Goal: Task Accomplishment & Management: Complete application form

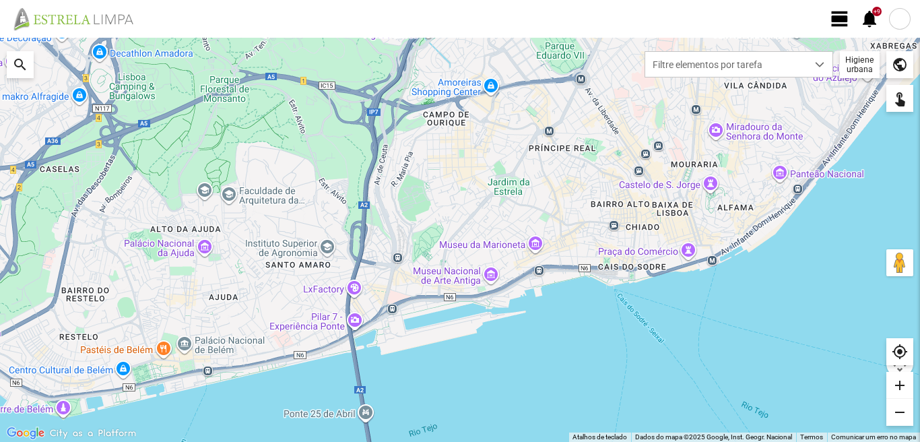
click at [841, 11] on span "view_day" at bounding box center [840, 19] width 20 height 20
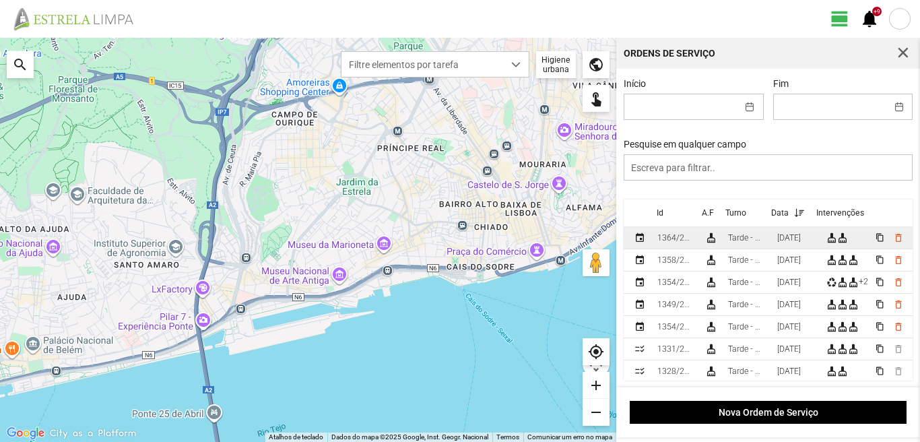
click at [801, 242] on div "[DATE]" at bounding box center [789, 237] width 24 height 9
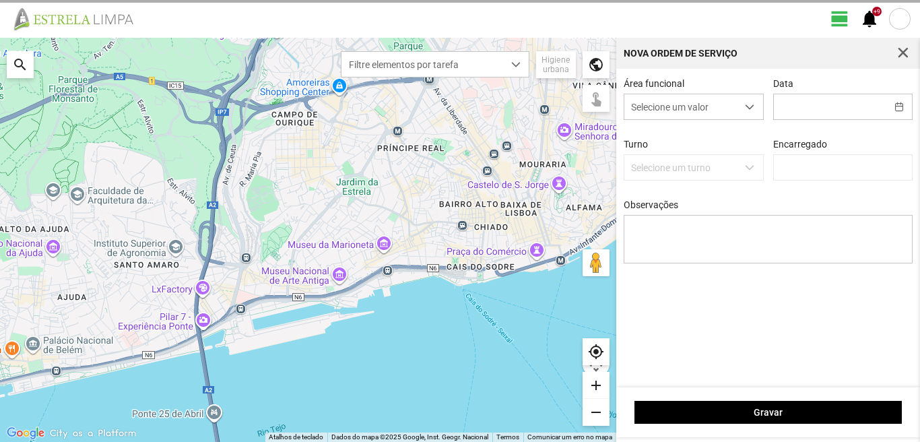
type input "[DATE]"
type input "[PERSON_NAME]"
type textarea "[PERSON_NAME], [PERSON_NAME]: Descanso [GEOGRAPHIC_DATA][PERSON_NAME] concluída…"
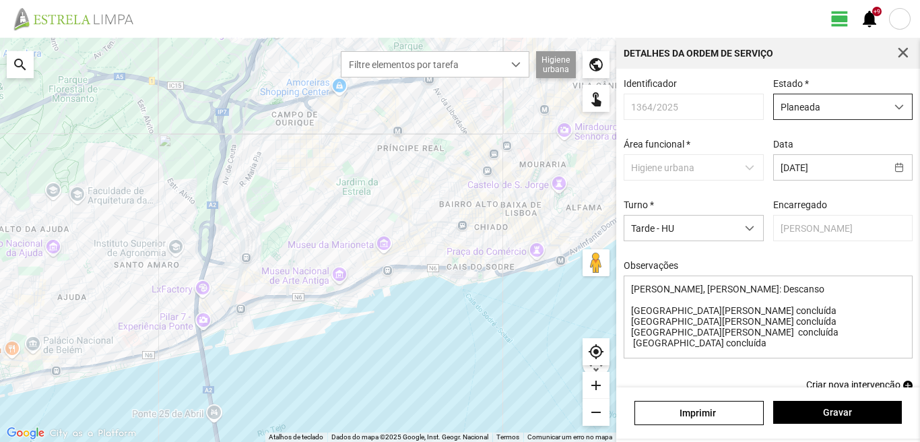
click at [894, 108] on span "dropdown trigger" at bounding box center [898, 106] width 9 height 9
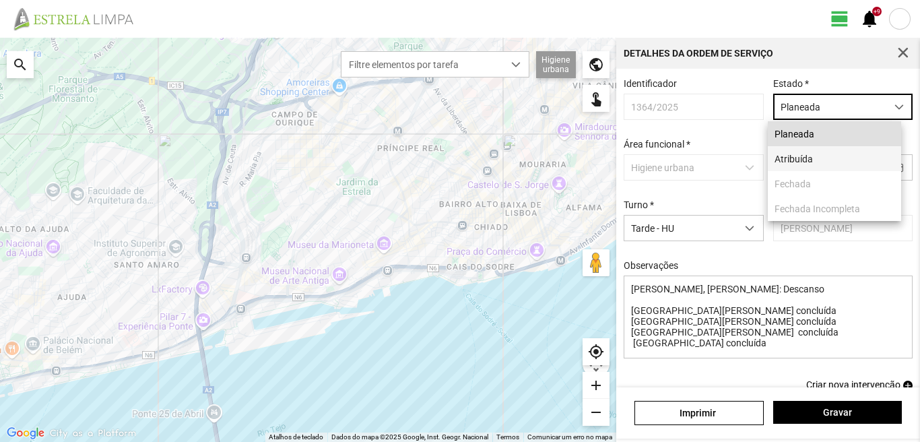
click at [820, 162] on li "Atribuída" at bounding box center [834, 158] width 133 height 25
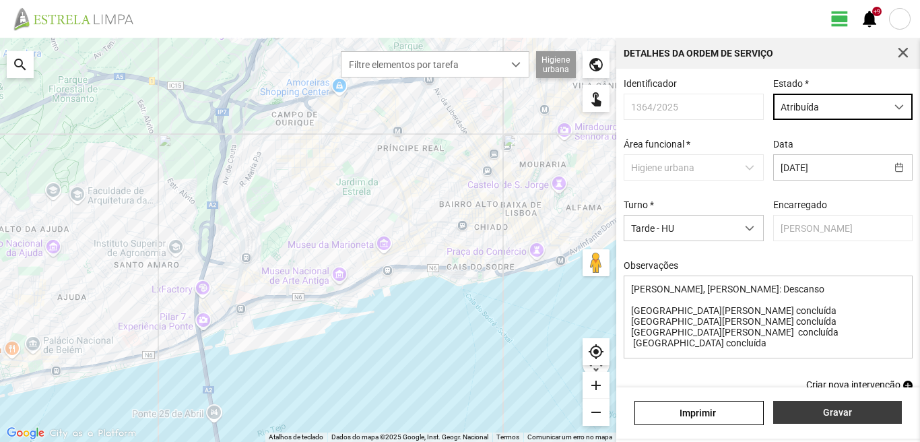
click at [836, 418] on button "Gravar" at bounding box center [837, 412] width 129 height 23
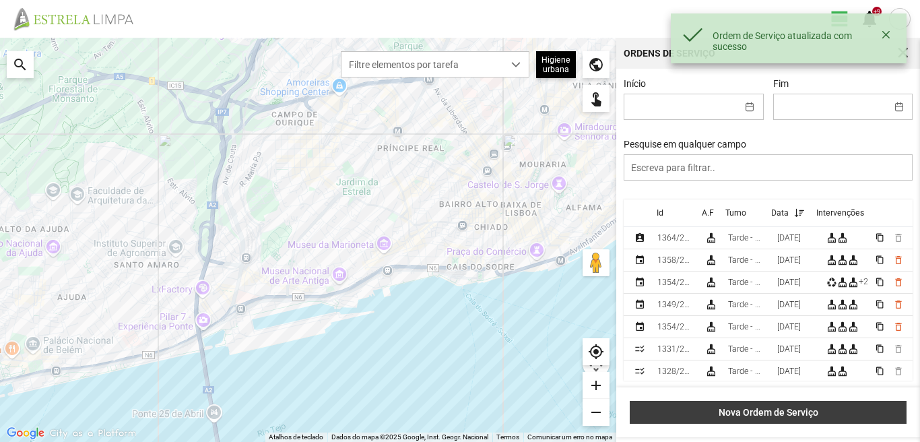
click at [772, 420] on button "Nova Ordem de Serviço" at bounding box center [768, 412] width 277 height 23
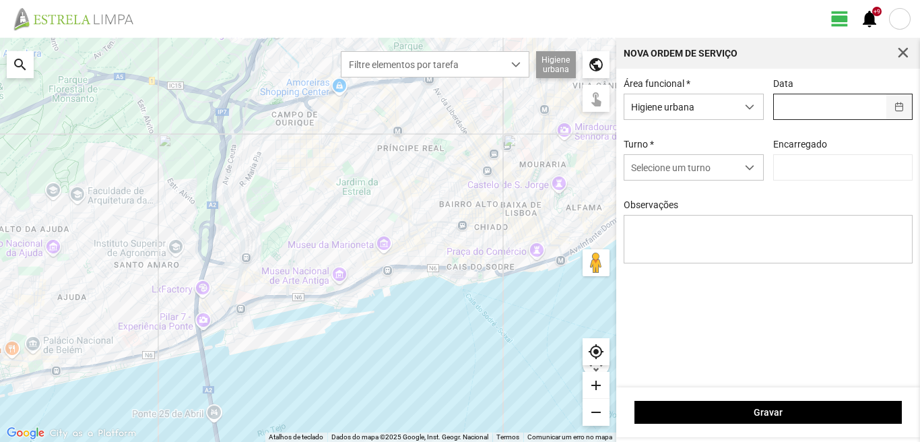
click at [901, 110] on button "button" at bounding box center [899, 106] width 26 height 25
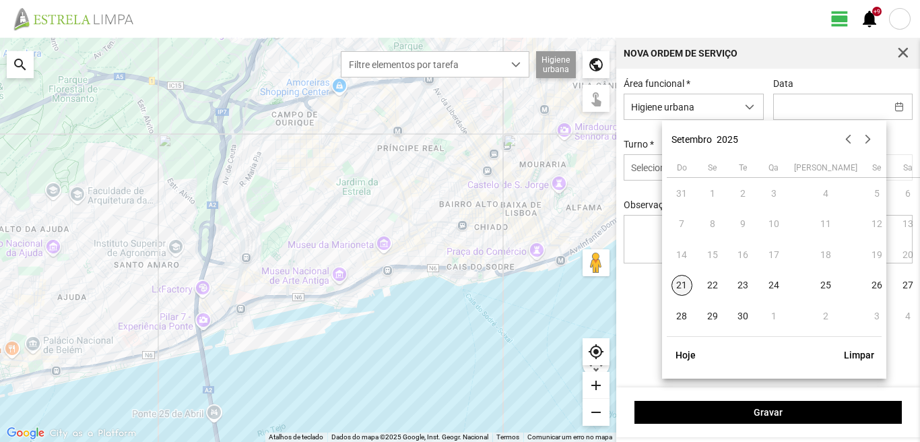
click at [681, 281] on span "21" at bounding box center [682, 286] width 22 height 22
type input "[DATE]"
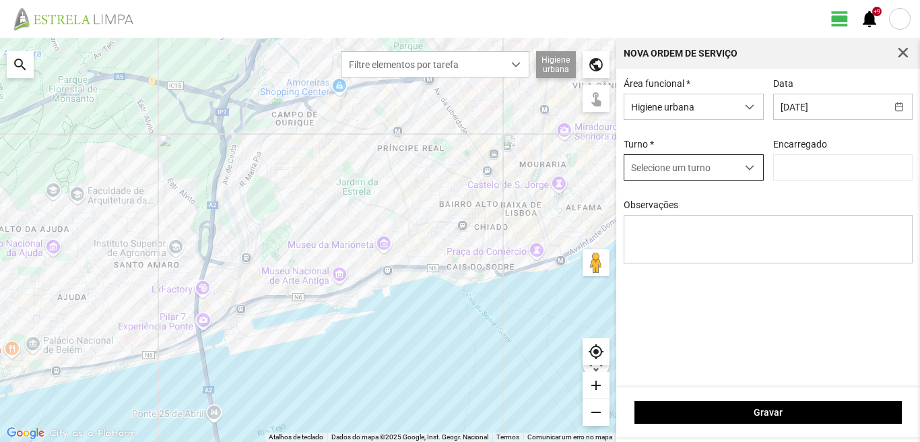
click at [750, 171] on span "dropdown trigger" at bounding box center [749, 167] width 9 height 9
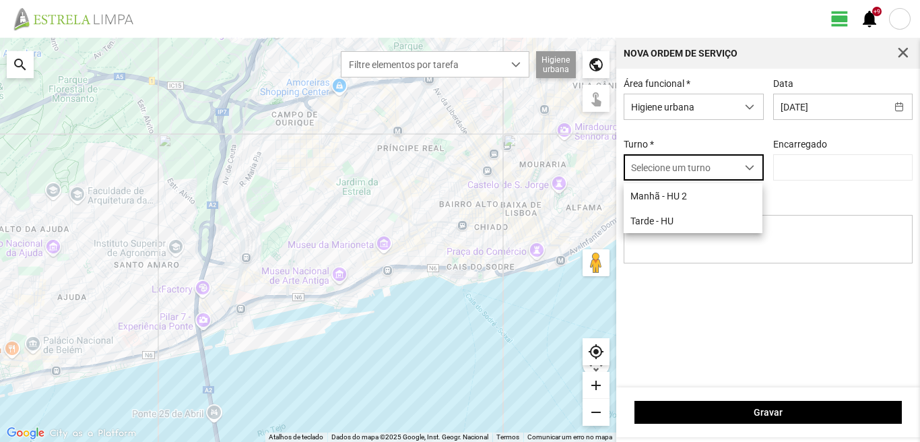
scroll to position [7, 60]
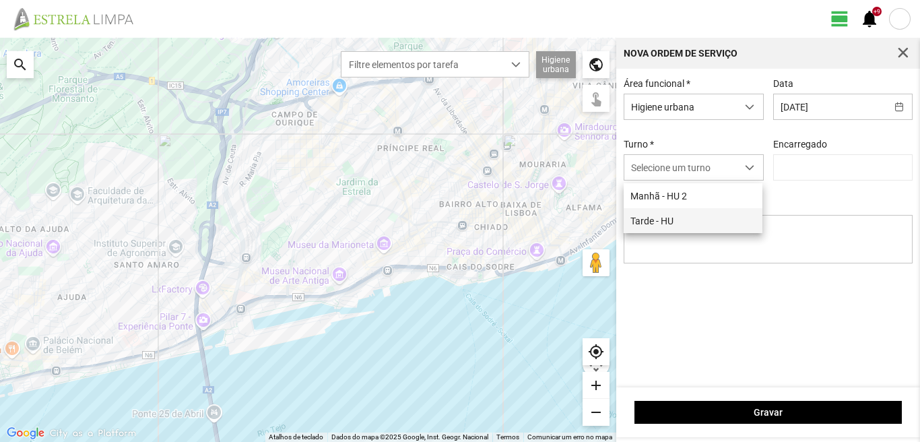
click at [662, 223] on li "Tarde - HU" at bounding box center [693, 220] width 139 height 25
type input "[PERSON_NAME]"
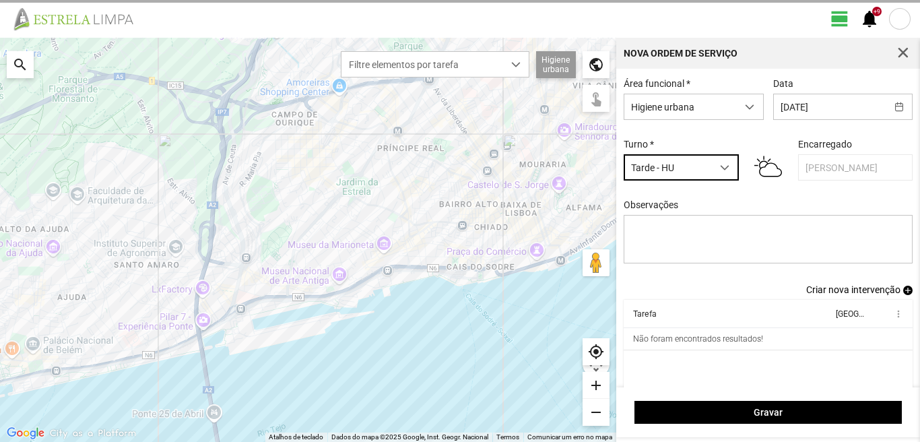
click at [723, 168] on span "dropdown trigger" at bounding box center [724, 167] width 9 height 9
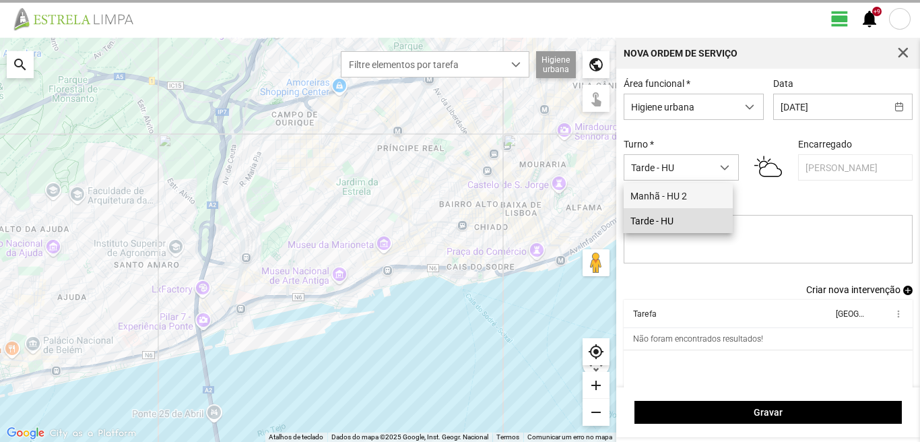
click at [690, 197] on li "Manhã - HU 2" at bounding box center [678, 195] width 109 height 25
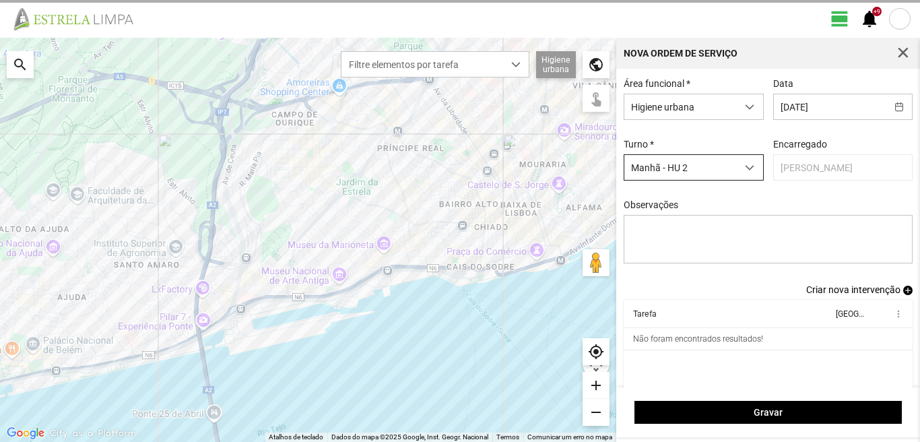
click at [747, 170] on span "dropdown trigger" at bounding box center [749, 167] width 9 height 9
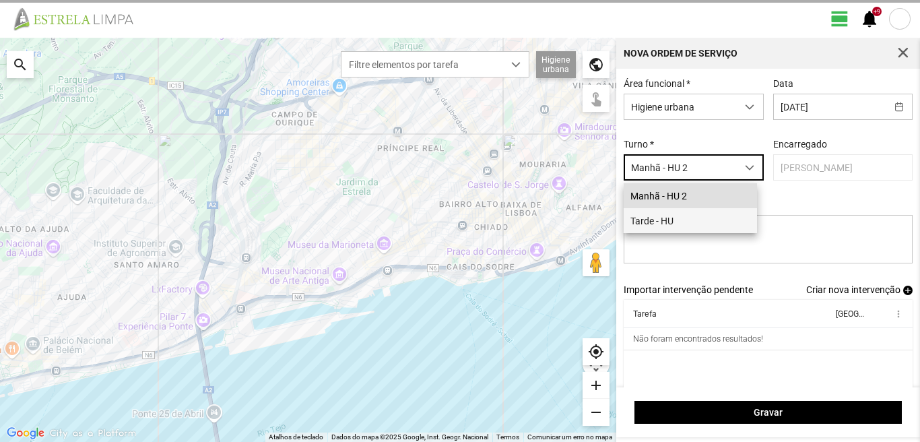
click at [670, 223] on li "Tarde - HU" at bounding box center [690, 220] width 133 height 25
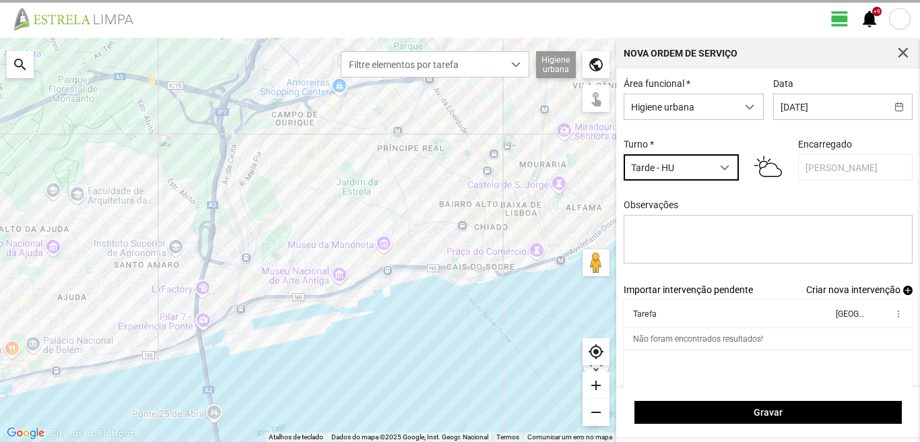
click at [847, 292] on span "Criar nova intervenção" at bounding box center [853, 289] width 94 height 11
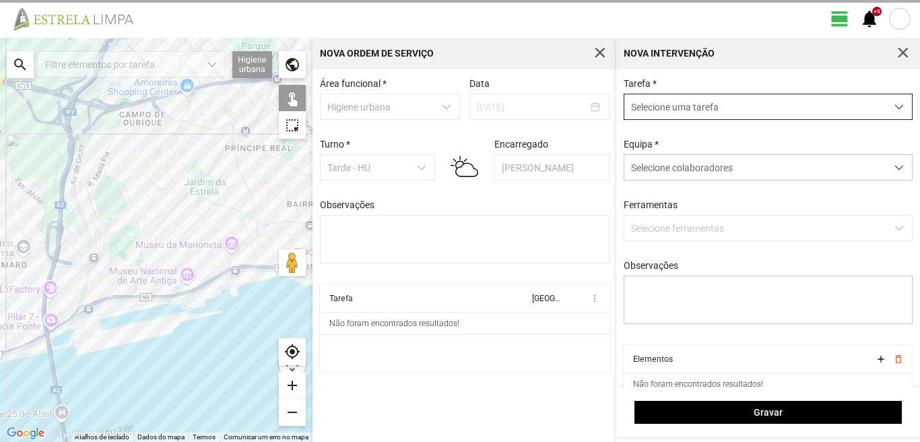
click at [894, 104] on span "dropdown trigger" at bounding box center [898, 106] width 9 height 9
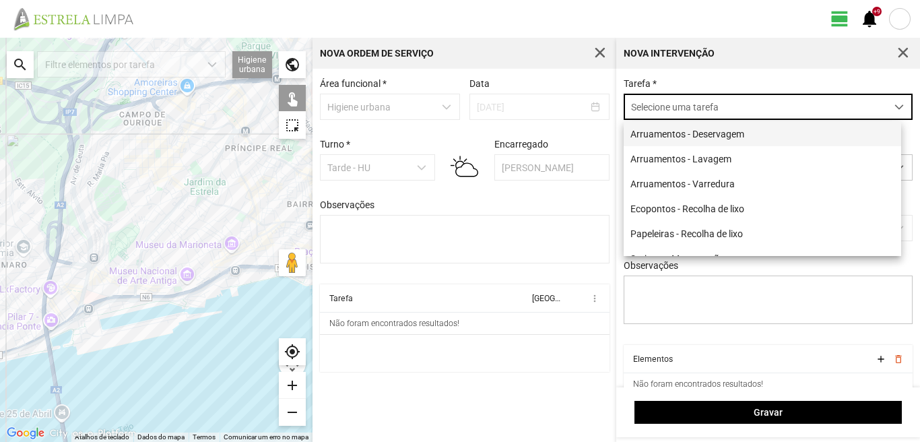
click at [764, 140] on li "Arruamentos - Deservagem" at bounding box center [762, 133] width 277 height 25
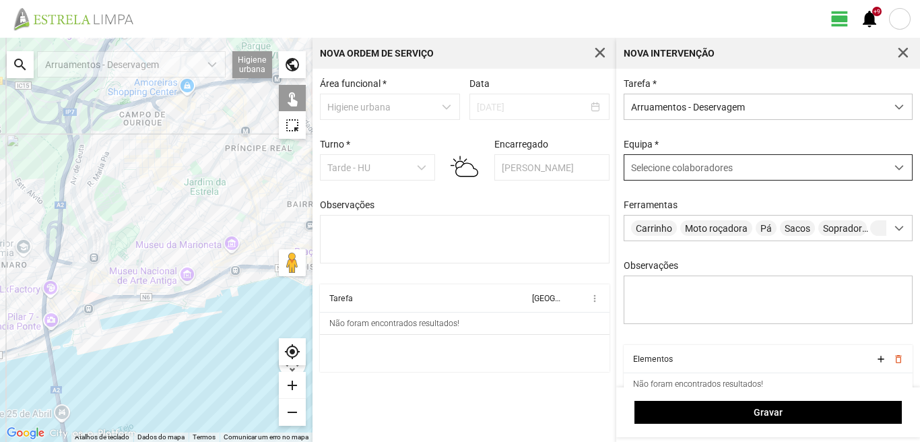
click at [894, 168] on span at bounding box center [898, 167] width 9 height 9
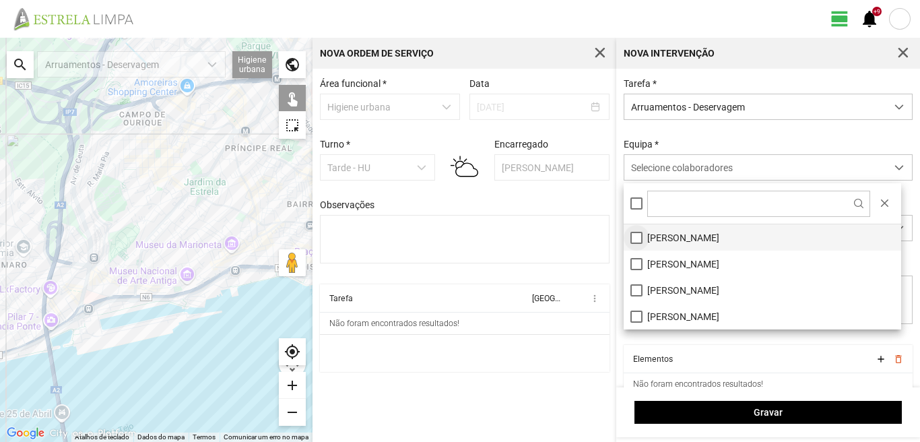
click at [640, 235] on li "[PERSON_NAME]" at bounding box center [762, 237] width 277 height 26
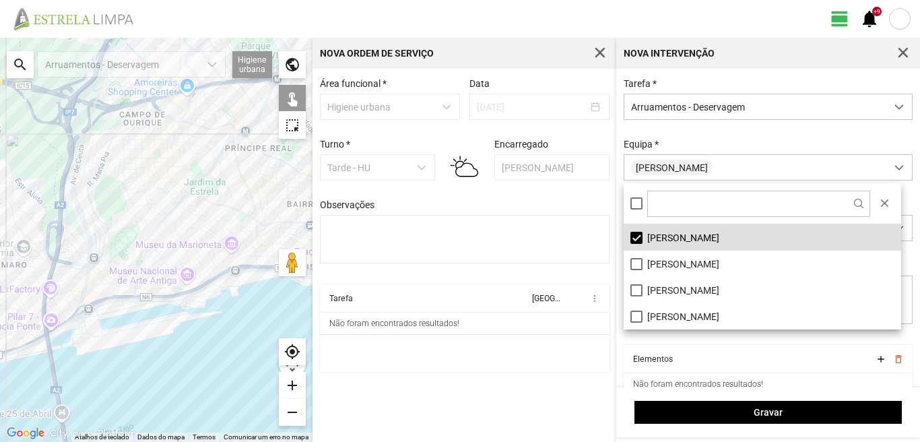
drag, startPoint x: 26, startPoint y: 65, endPoint x: 20, endPoint y: 71, distance: 8.6
click at [26, 66] on div "search" at bounding box center [20, 64] width 27 height 27
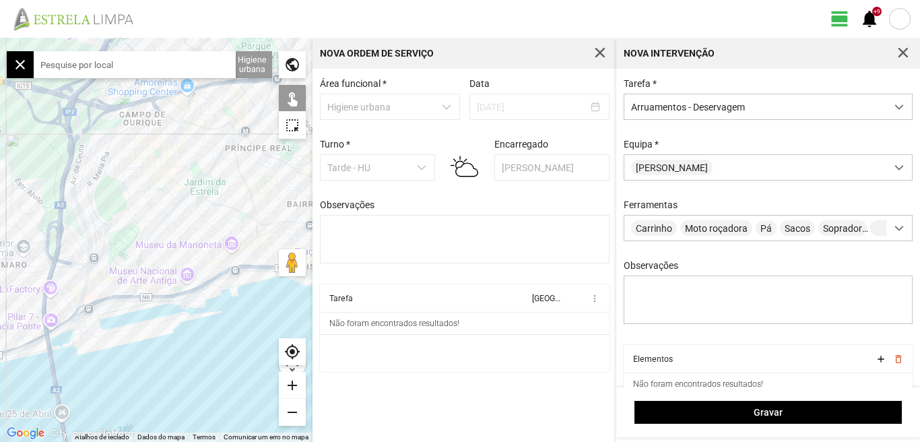
click at [98, 61] on input "text" at bounding box center [135, 64] width 202 height 27
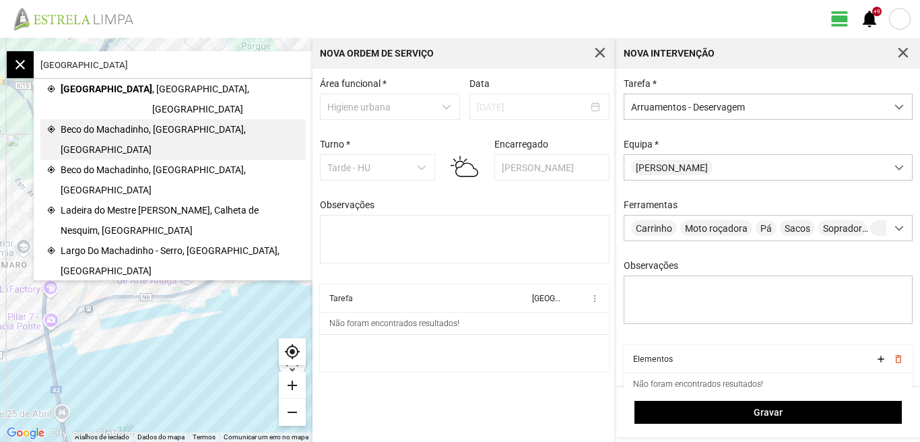
click at [128, 119] on span "Beco do Machadinho, [GEOGRAPHIC_DATA], [GEOGRAPHIC_DATA]" at bounding box center [180, 139] width 238 height 40
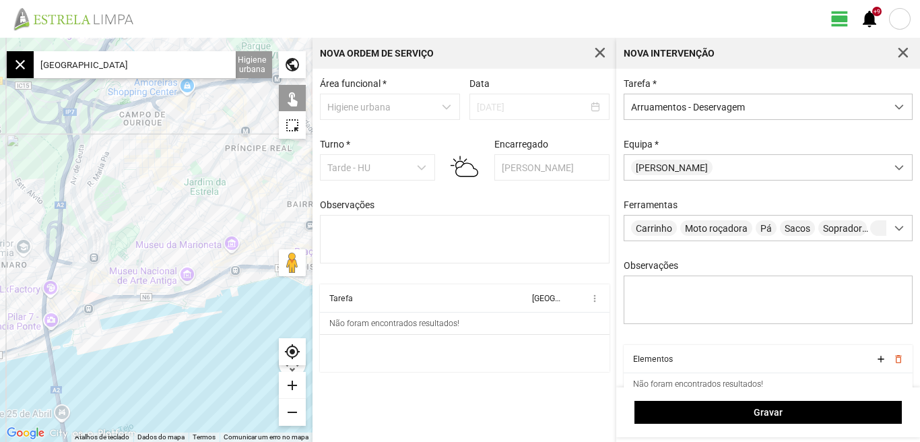
type input "Beco do Machadinho, 1200-761 [GEOGRAPHIC_DATA], [GEOGRAPHIC_DATA]"
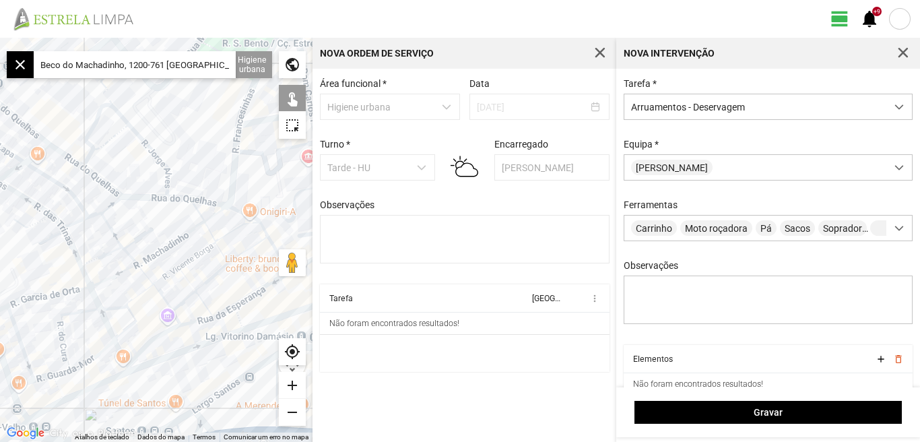
click at [220, 215] on div at bounding box center [156, 240] width 312 height 404
click at [215, 215] on div at bounding box center [156, 240] width 312 height 404
click at [187, 232] on div at bounding box center [156, 240] width 312 height 404
click at [152, 253] on div at bounding box center [156, 240] width 312 height 404
click at [152, 257] on div at bounding box center [156, 240] width 312 height 404
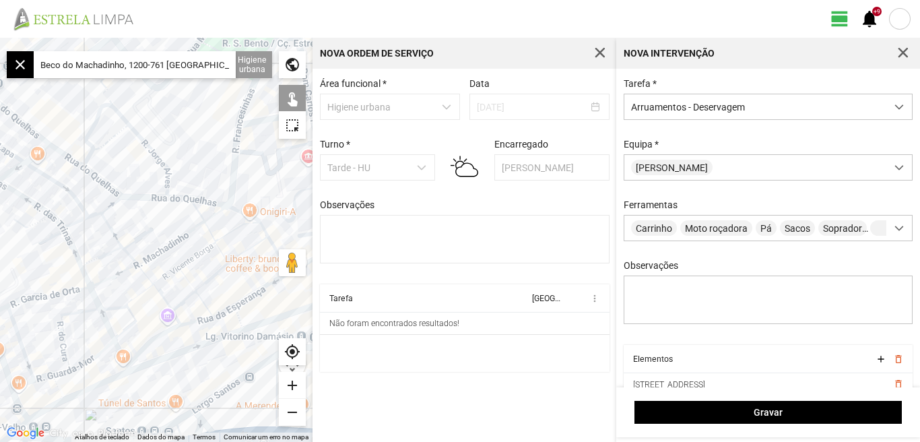
click at [118, 274] on div at bounding box center [156, 240] width 312 height 404
click at [66, 294] on div at bounding box center [156, 240] width 312 height 404
click at [61, 294] on div at bounding box center [156, 240] width 312 height 404
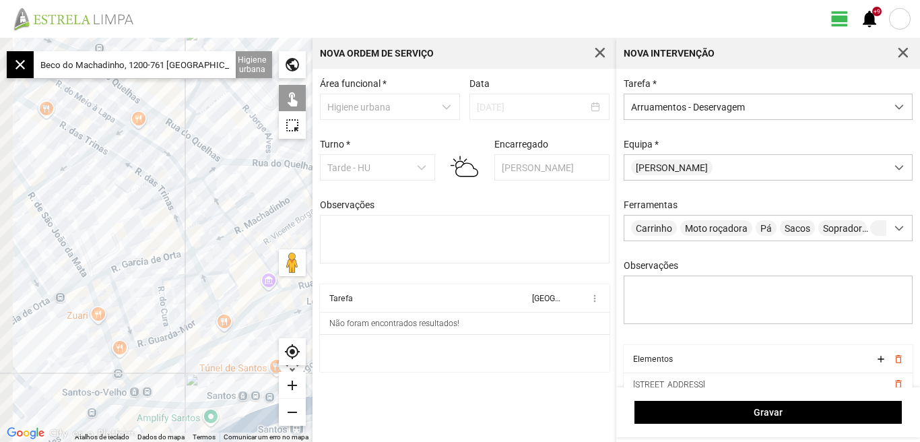
drag, startPoint x: 119, startPoint y: 243, endPoint x: 143, endPoint y: 232, distance: 26.5
click at [141, 234] on div at bounding box center [156, 240] width 312 height 404
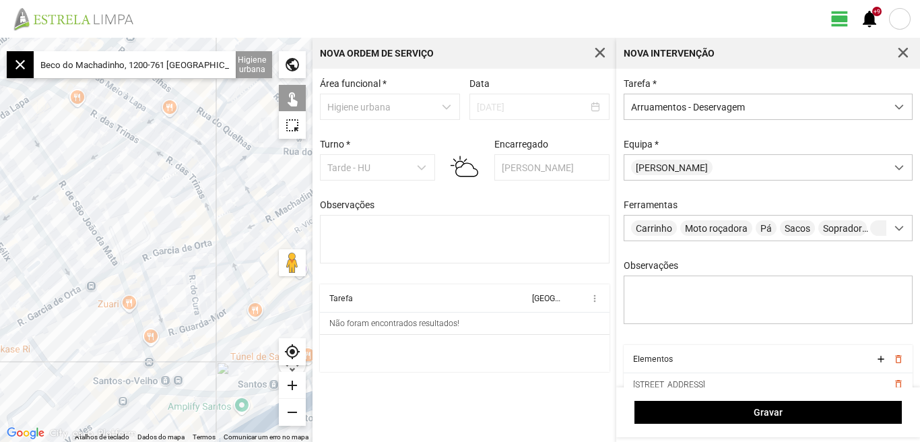
click at [129, 263] on div at bounding box center [156, 240] width 312 height 404
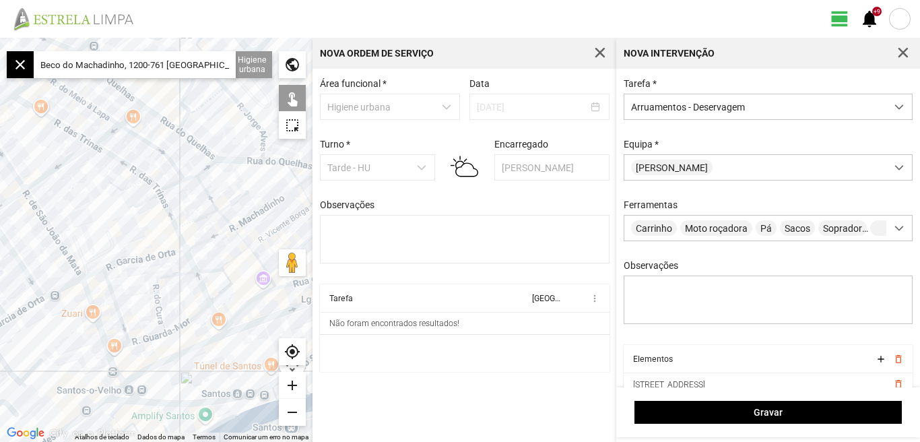
drag, startPoint x: 155, startPoint y: 221, endPoint x: 73, endPoint y: 238, distance: 84.0
click at [75, 238] on div at bounding box center [156, 240] width 312 height 404
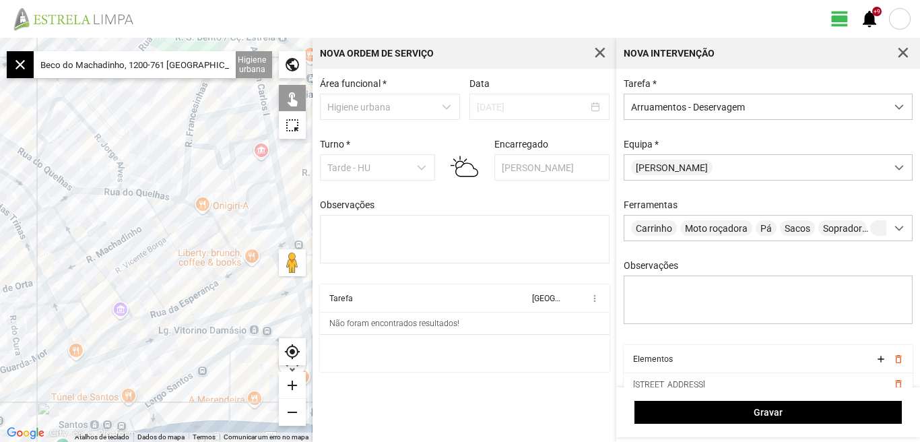
click at [152, 205] on div at bounding box center [156, 240] width 312 height 404
click at [165, 226] on div at bounding box center [156, 240] width 312 height 404
click at [176, 246] on div at bounding box center [156, 240] width 312 height 404
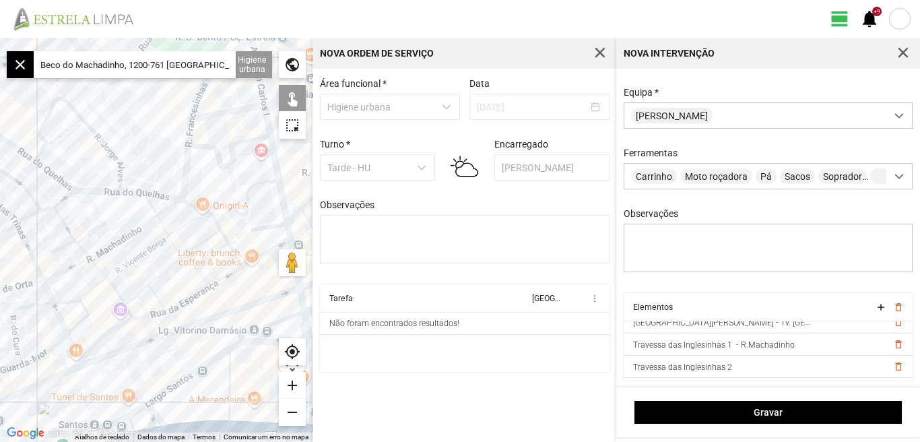
scroll to position [123, 0]
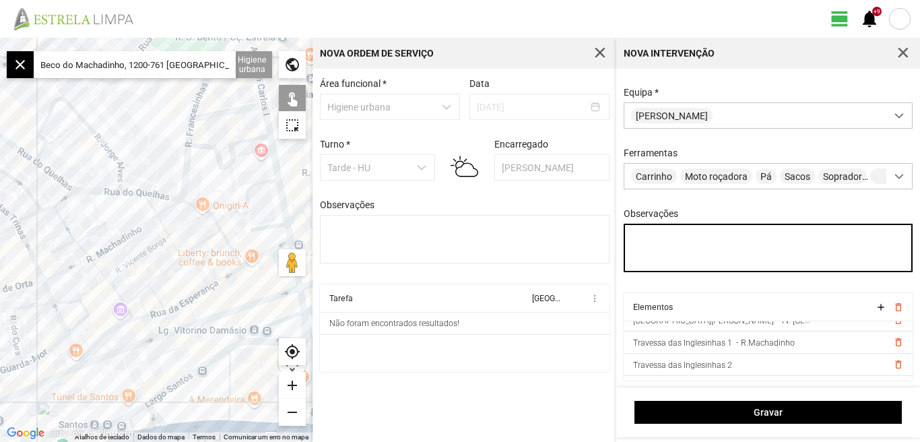
click at [649, 242] on textarea "Observações" at bounding box center [769, 248] width 290 height 48
click at [676, 241] on textarea "dANIEL" at bounding box center [769, 248] width 290 height 48
type textarea "d"
type textarea "S"
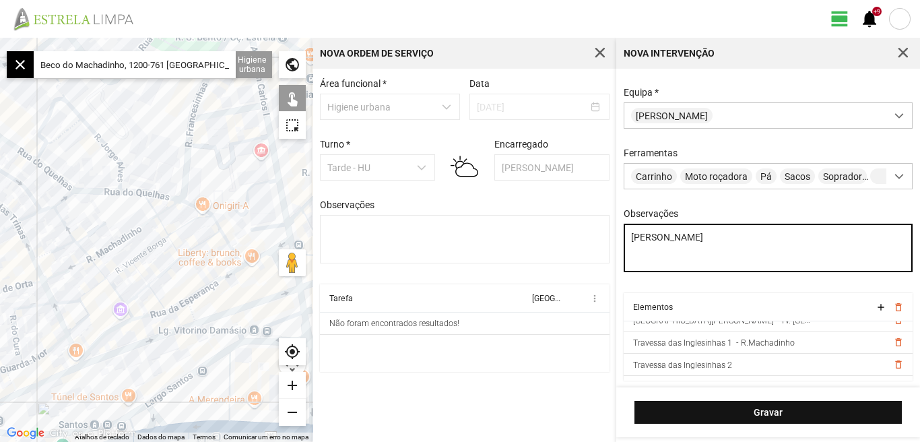
type textarea "[PERSON_NAME]"
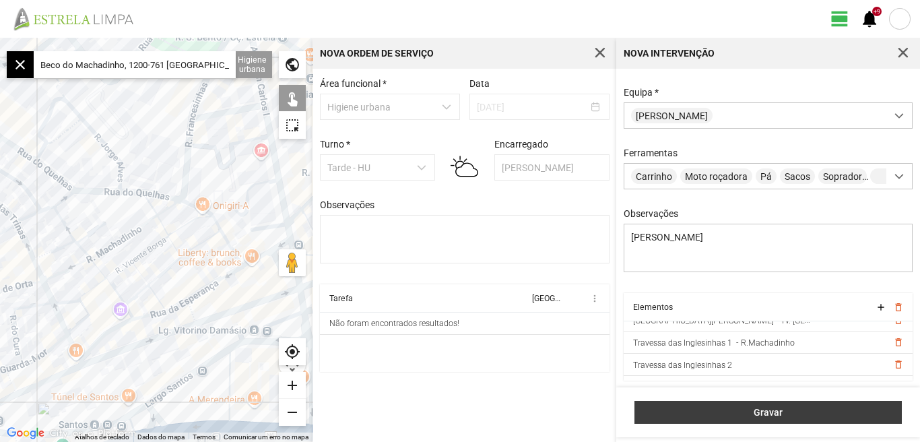
click at [772, 412] on span "Gravar" at bounding box center [768, 412] width 253 height 11
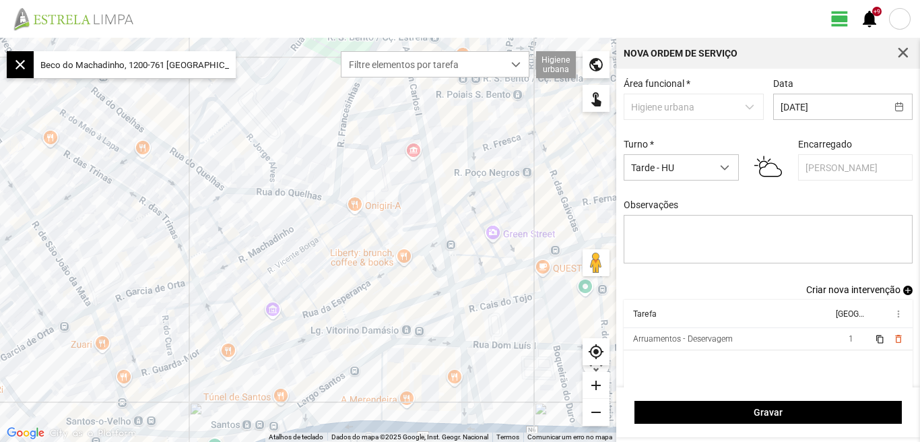
click at [847, 290] on span "Criar nova intervenção" at bounding box center [853, 289] width 94 height 11
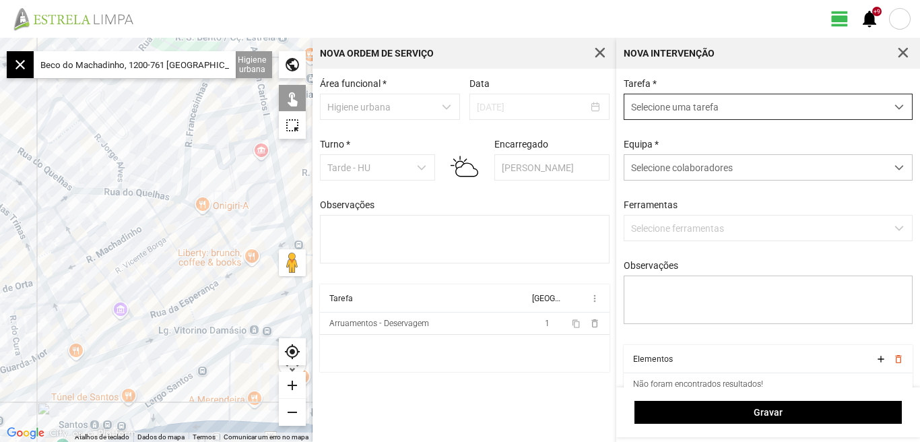
click at [895, 103] on div "dropdown trigger" at bounding box center [899, 106] width 26 height 25
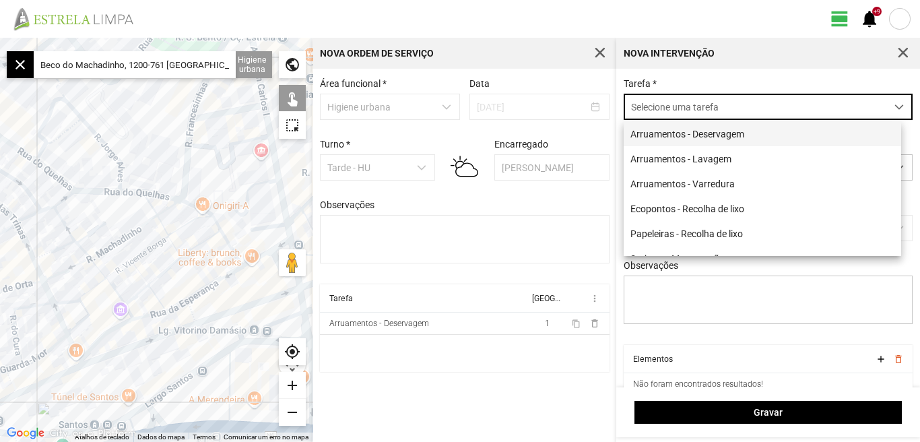
click at [749, 137] on li "Arruamentos - Deservagem" at bounding box center [762, 133] width 277 height 25
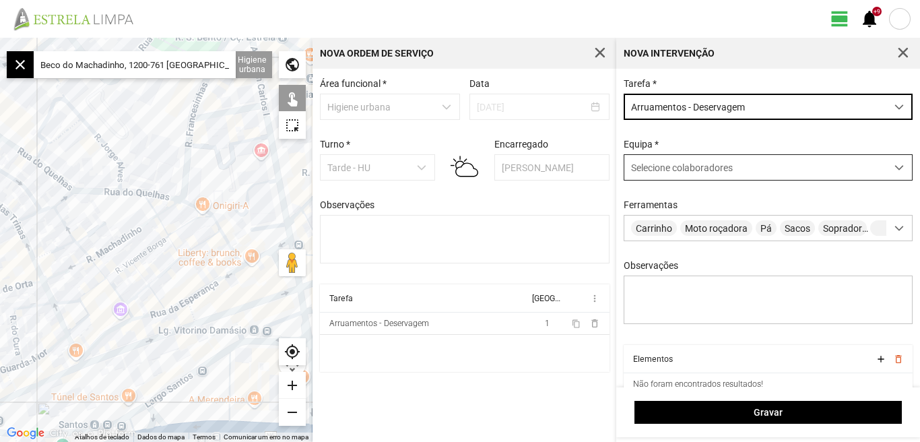
click at [894, 169] on span at bounding box center [898, 167] width 9 height 9
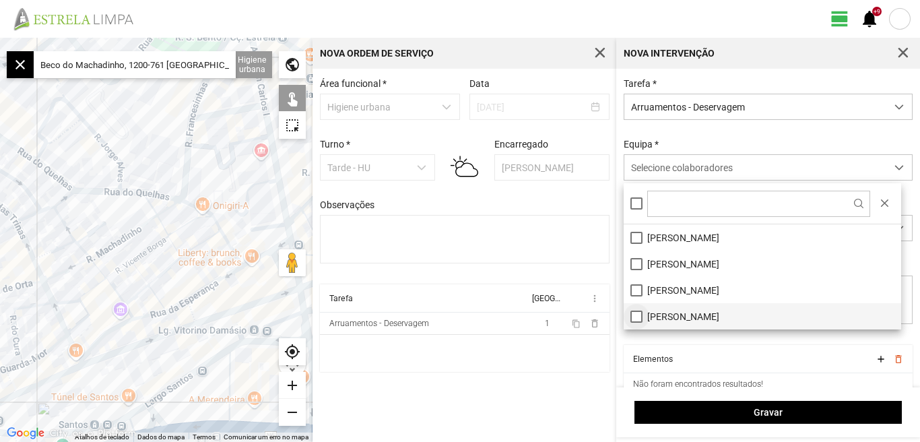
click at [631, 317] on li "[PERSON_NAME]" at bounding box center [762, 316] width 277 height 26
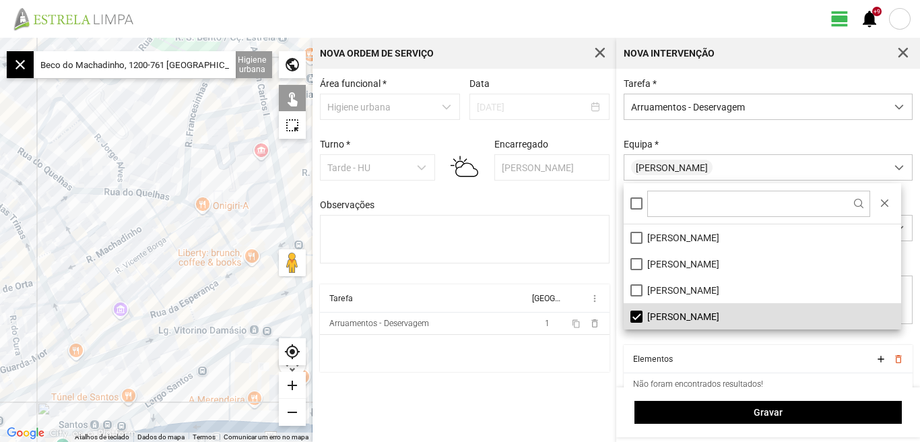
click at [561, 407] on div "Área funcional * Higiene urbana Data [DATE] Turno * Tarde - HU Encarregado Grac…" at bounding box center [464, 255] width 304 height 373
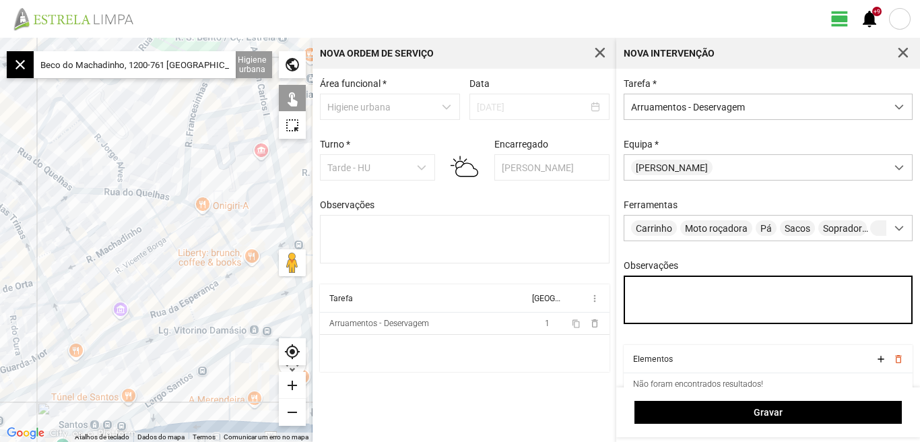
click at [655, 301] on textarea "Observações" at bounding box center [769, 299] width 290 height 48
type textarea "J"
type textarea "Braima Diogo"
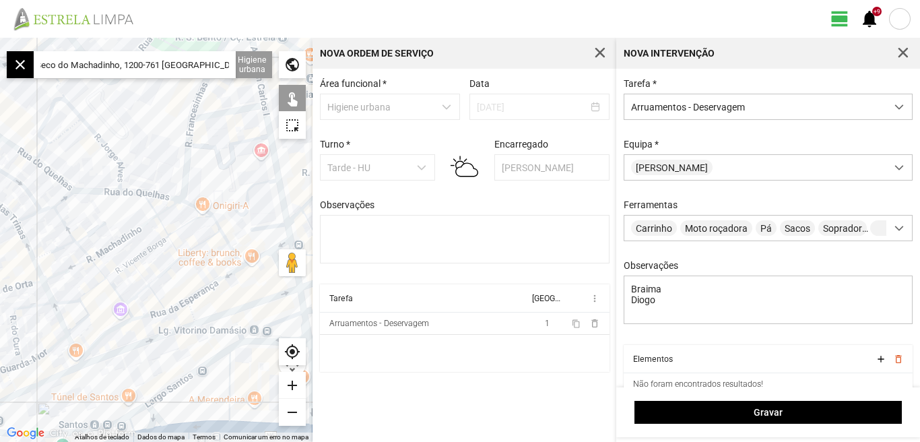
scroll to position [0, 0]
drag, startPoint x: 226, startPoint y: 63, endPoint x: 48, endPoint y: 90, distance: 179.3
click at [0, 38] on fbc-map "← Mover para a esquerda → Mover para a direita ↑ Mover para cima ↓ Mover para b…" at bounding box center [0, 38] width 0 height 0
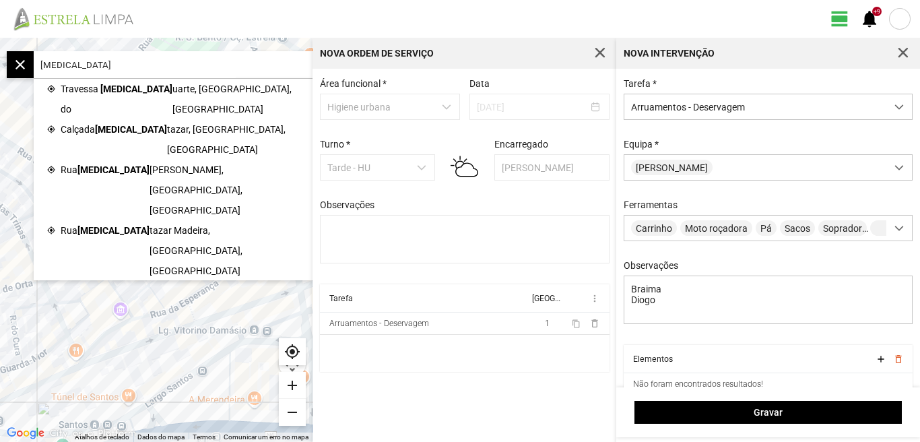
click at [90, 61] on input "[MEDICAL_DATA]" at bounding box center [135, 64] width 202 height 27
type input "B"
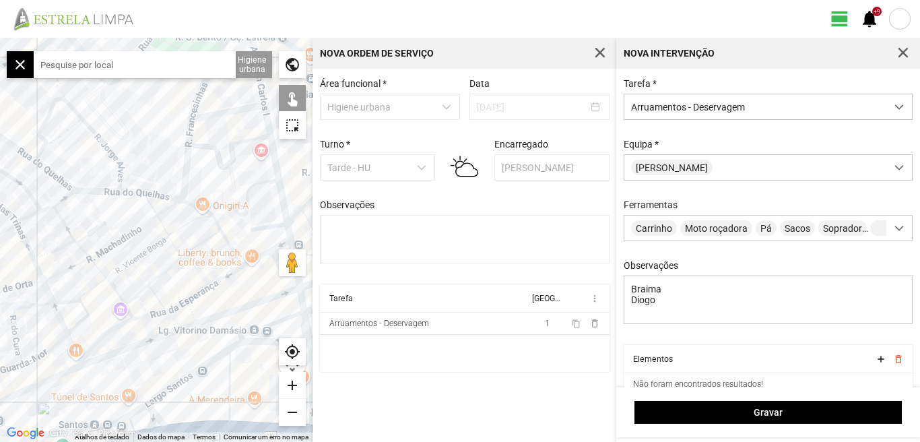
click at [132, 67] on input "text" at bounding box center [135, 64] width 202 height 27
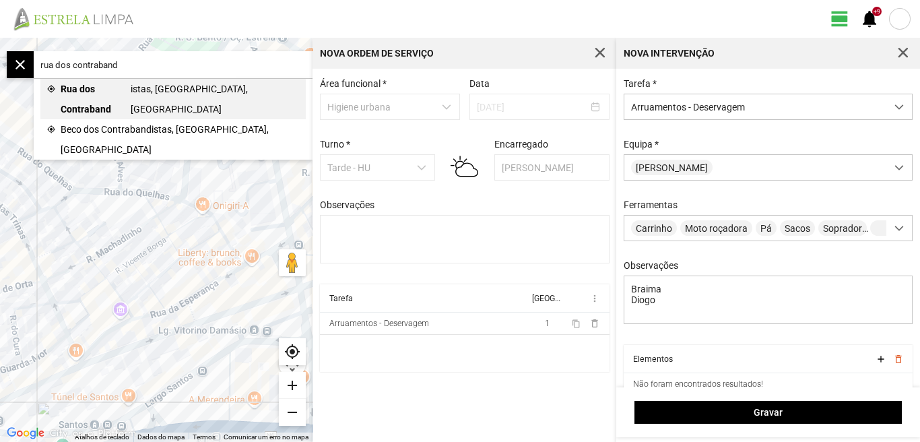
click at [111, 87] on span "Rua dos Contraband" at bounding box center [96, 99] width 70 height 40
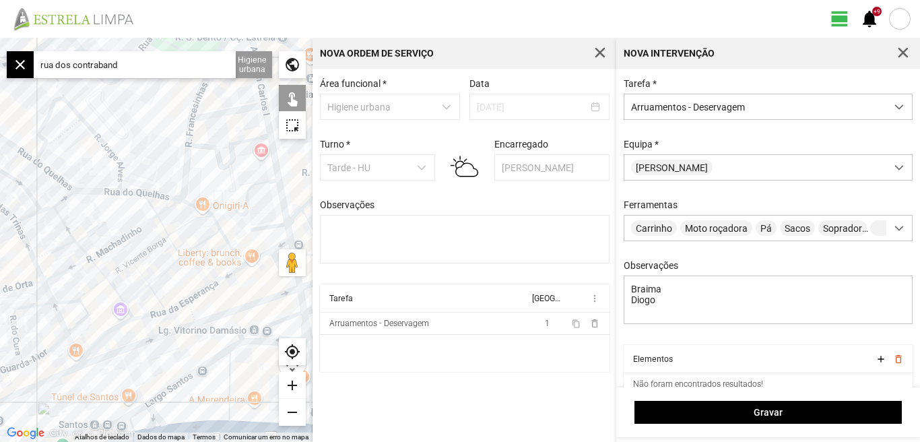
type input "[STREET_ADDRESS]"
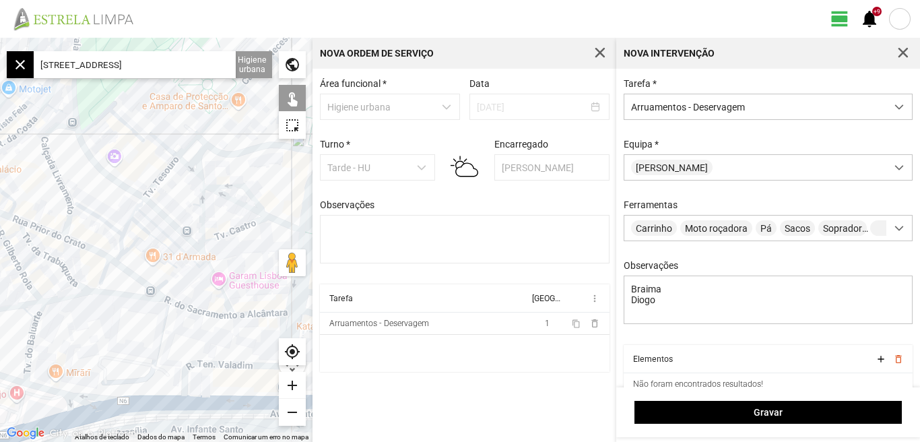
click at [293, 386] on div "add" at bounding box center [292, 385] width 27 height 27
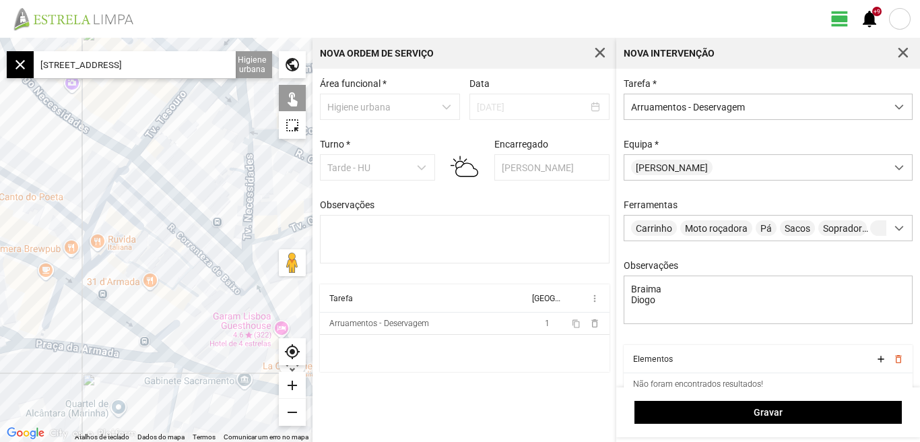
click at [293, 385] on div "add" at bounding box center [292, 385] width 27 height 27
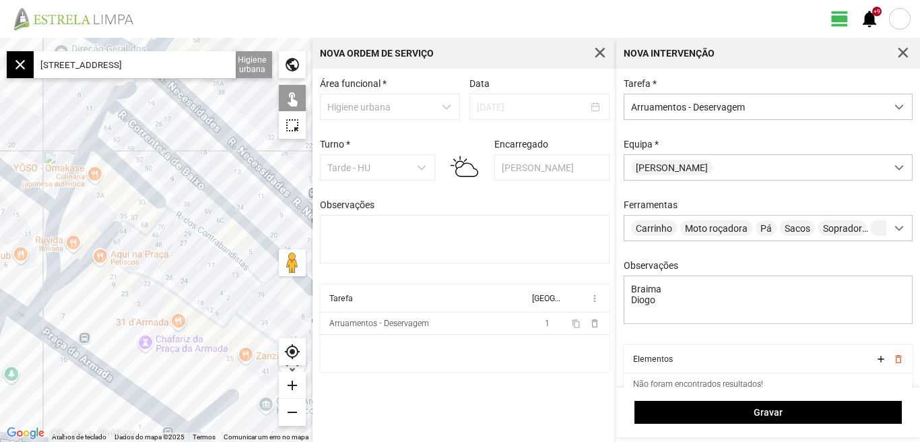
drag, startPoint x: 180, startPoint y: 172, endPoint x: 219, endPoint y: 160, distance: 40.9
click at [219, 160] on div at bounding box center [156, 240] width 312 height 404
click at [296, 383] on div "add" at bounding box center [292, 385] width 27 height 27
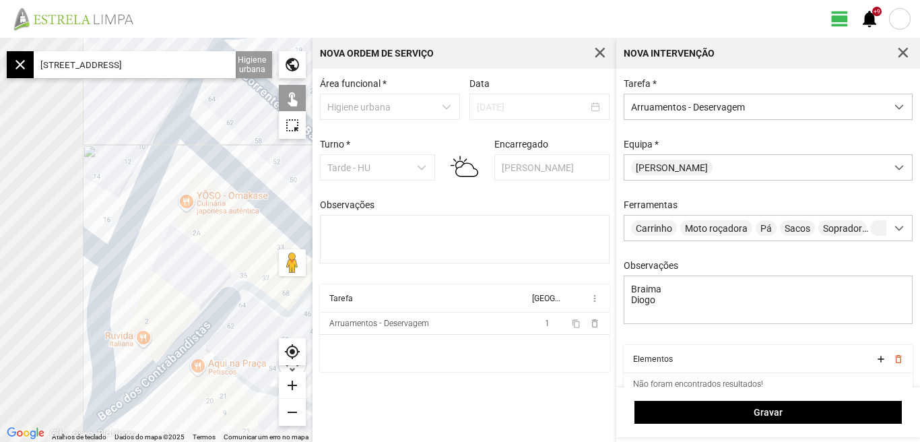
drag, startPoint x: 256, startPoint y: 328, endPoint x: 283, endPoint y: 341, distance: 29.8
click at [0, 38] on fbc-map "← Mover para a esquerda → Mover para a direita ↑ Mover para cima ↓ Mover para b…" at bounding box center [0, 38] width 0 height 0
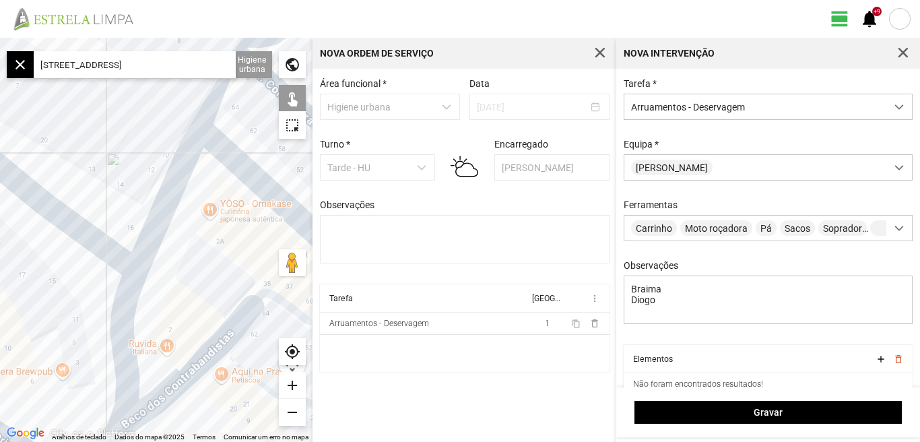
drag, startPoint x: 188, startPoint y: 279, endPoint x: 222, endPoint y: 288, distance: 35.6
click at [222, 288] on div at bounding box center [156, 240] width 312 height 404
click at [285, 379] on div "add" at bounding box center [292, 385] width 27 height 27
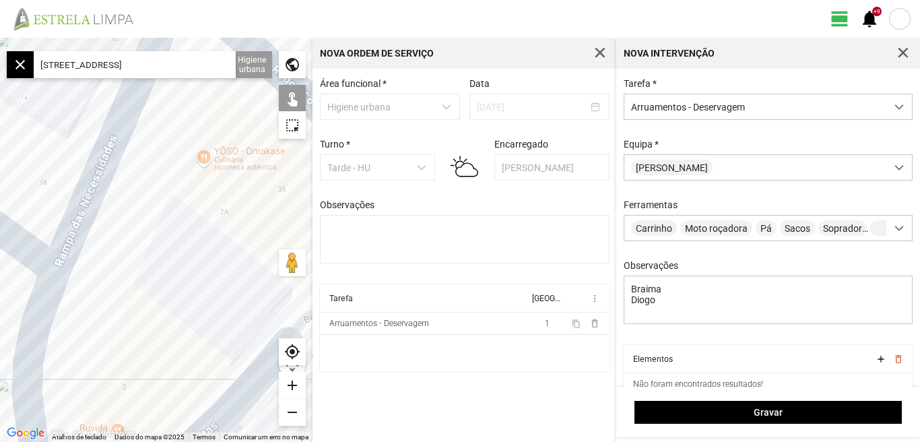
drag, startPoint x: 207, startPoint y: 290, endPoint x: 93, endPoint y: 222, distance: 132.8
click at [92, 226] on div at bounding box center [156, 240] width 312 height 404
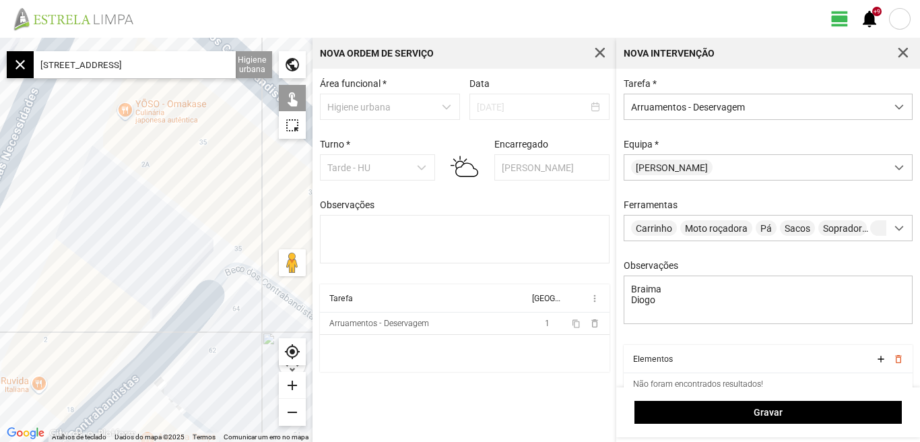
click at [291, 411] on div "remove" at bounding box center [292, 412] width 27 height 27
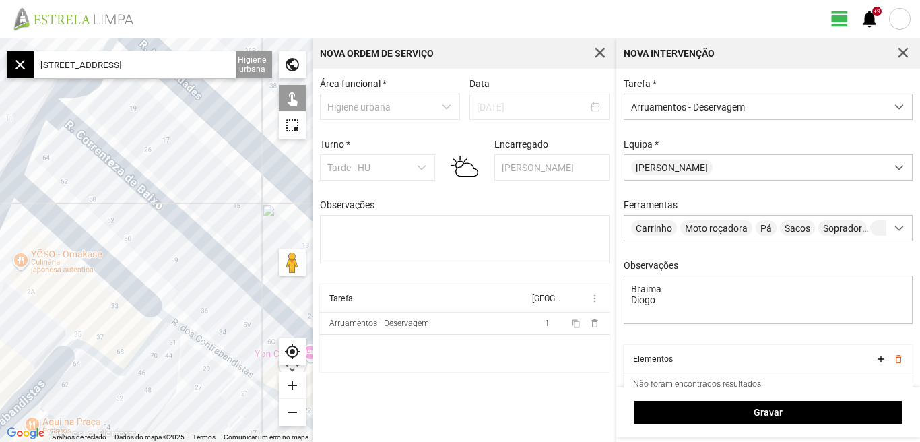
drag, startPoint x: 156, startPoint y: 171, endPoint x: 36, endPoint y: 261, distance: 149.6
click at [36, 261] on div at bounding box center [156, 240] width 312 height 404
click at [117, 170] on div at bounding box center [156, 240] width 312 height 404
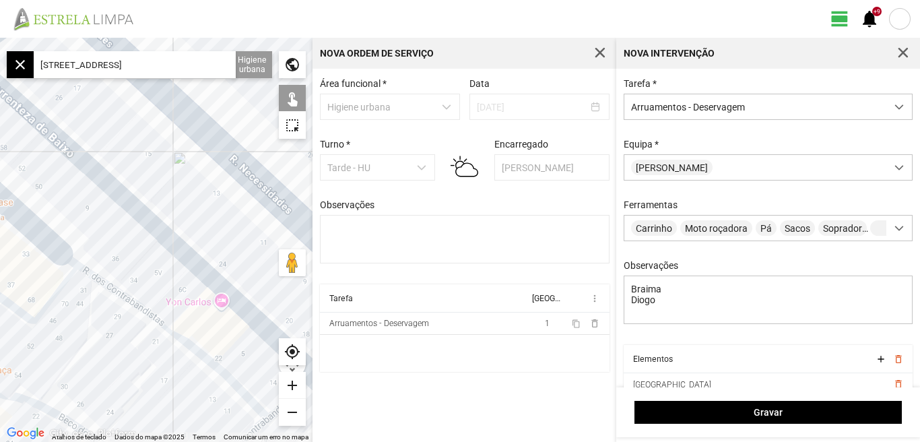
drag, startPoint x: 160, startPoint y: 257, endPoint x: 123, endPoint y: 253, distance: 38.0
click at [70, 206] on div at bounding box center [156, 240] width 312 height 404
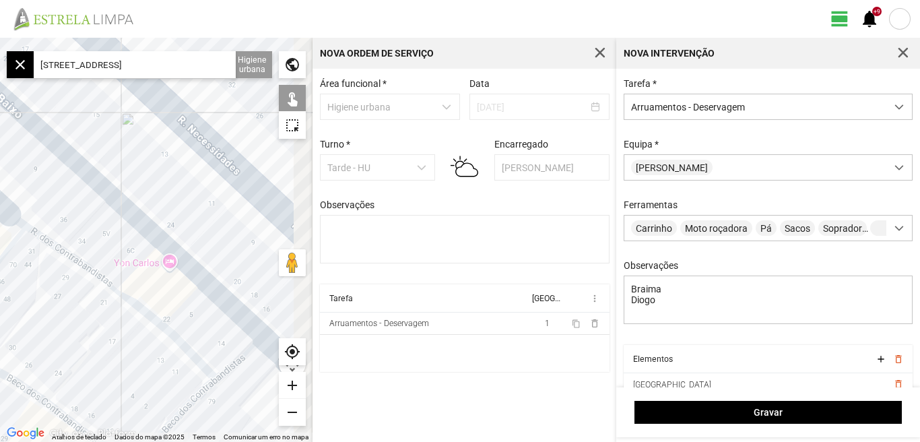
drag, startPoint x: 89, startPoint y: 232, endPoint x: 29, endPoint y: 195, distance: 70.5
click at [30, 196] on div at bounding box center [156, 240] width 312 height 404
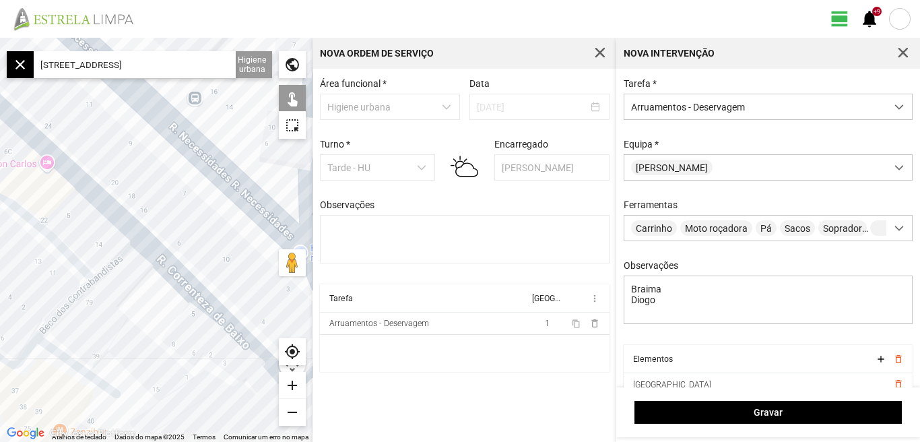
drag, startPoint x: 84, startPoint y: 247, endPoint x: 26, endPoint y: 176, distance: 91.4
click at [26, 177] on div at bounding box center [156, 240] width 312 height 404
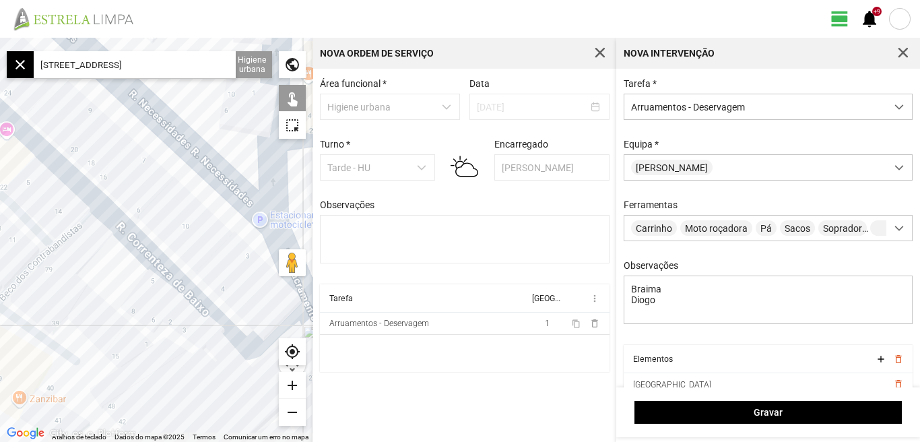
click at [141, 251] on div at bounding box center [156, 240] width 312 height 404
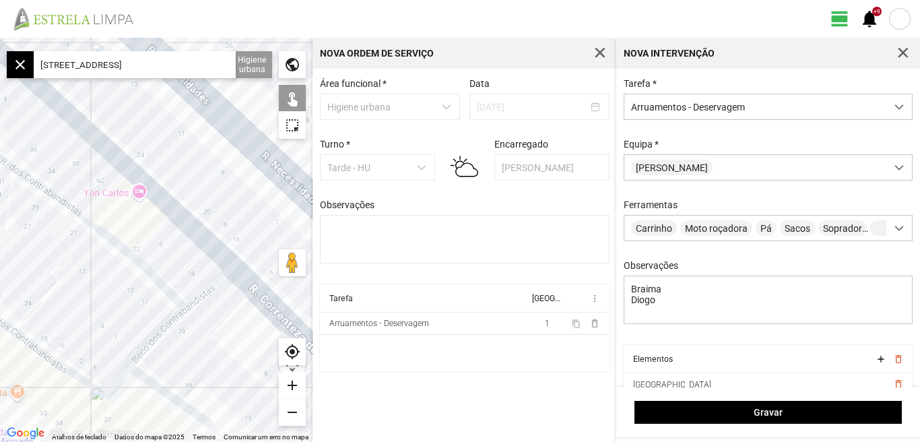
drag, startPoint x: 15, startPoint y: 166, endPoint x: 148, endPoint y: 228, distance: 146.4
click at [148, 228] on div at bounding box center [156, 240] width 312 height 404
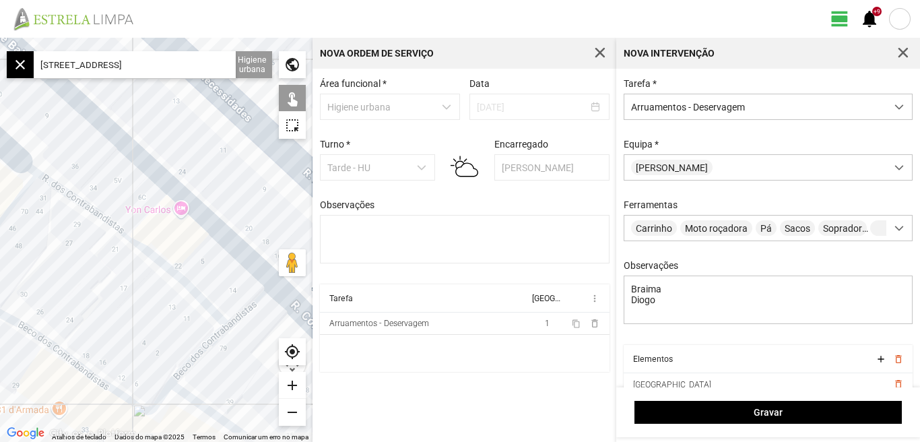
drag, startPoint x: 77, startPoint y: 160, endPoint x: 199, endPoint y: 218, distance: 134.3
click at [209, 226] on div at bounding box center [156, 240] width 312 height 404
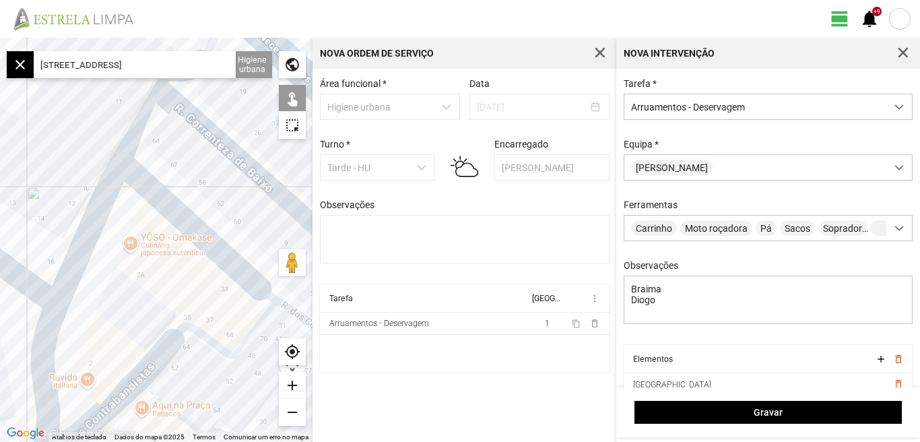
drag, startPoint x: 127, startPoint y: 170, endPoint x: 275, endPoint y: 248, distance: 168.1
click at [275, 248] on div at bounding box center [156, 240] width 312 height 404
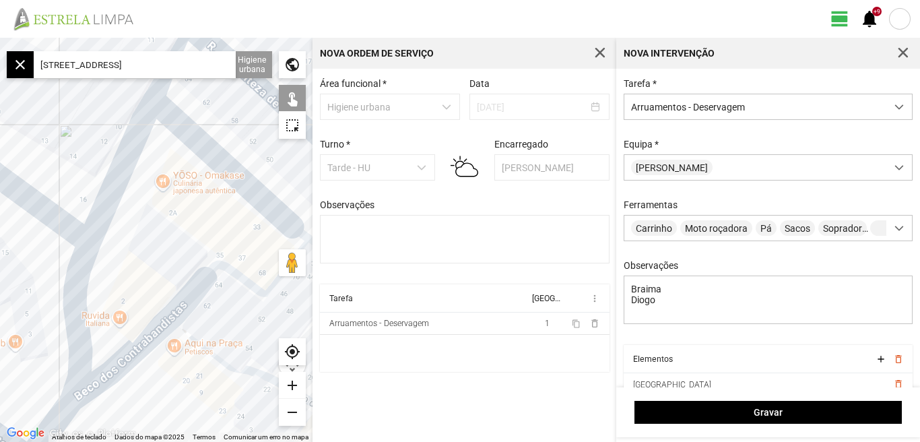
drag, startPoint x: 139, startPoint y: 292, endPoint x: 155, endPoint y: 218, distance: 75.7
click at [155, 218] on div at bounding box center [156, 240] width 312 height 404
click at [290, 383] on div "add" at bounding box center [292, 385] width 27 height 27
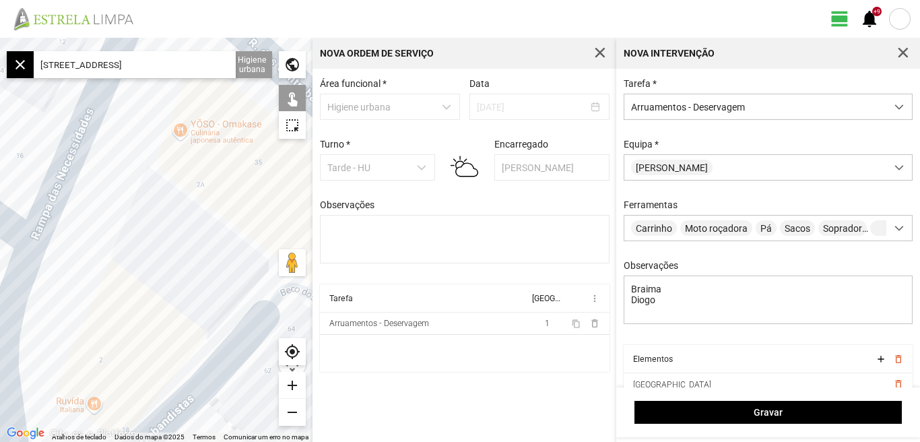
drag, startPoint x: 116, startPoint y: 214, endPoint x: 189, endPoint y: 255, distance: 84.1
click at [189, 255] on div at bounding box center [156, 240] width 312 height 404
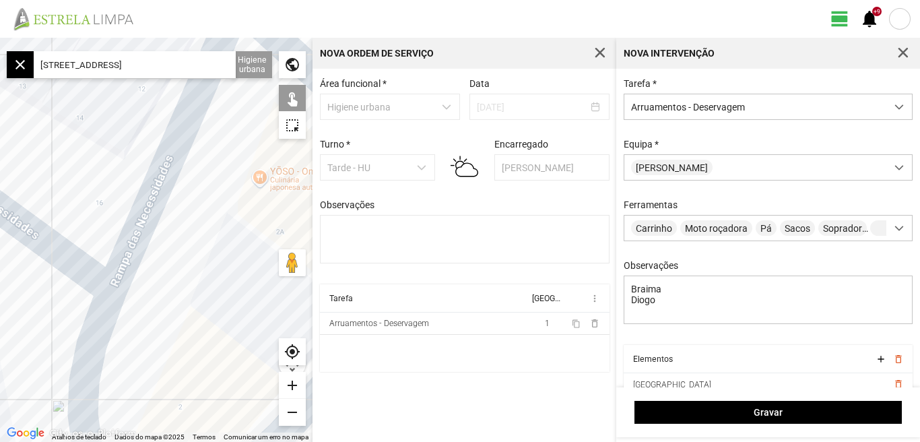
click at [140, 222] on div at bounding box center [156, 240] width 312 height 404
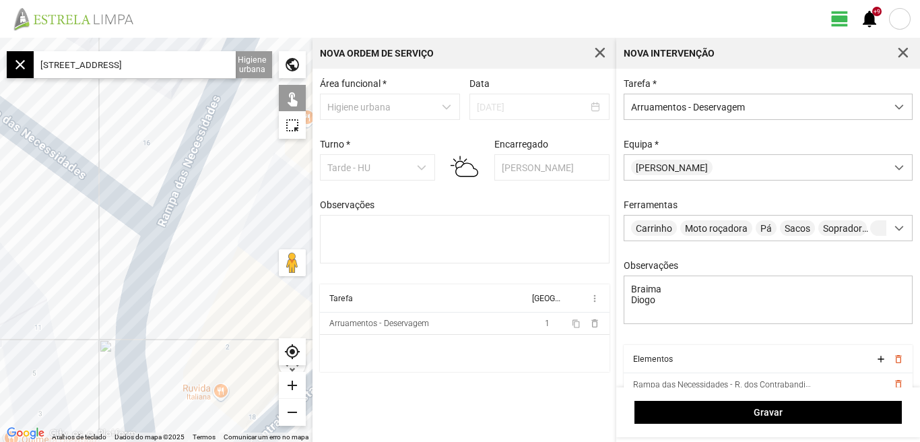
drag, startPoint x: 152, startPoint y: 264, endPoint x: 211, endPoint y: 212, distance: 79.3
click at [206, 197] on div at bounding box center [156, 240] width 312 height 404
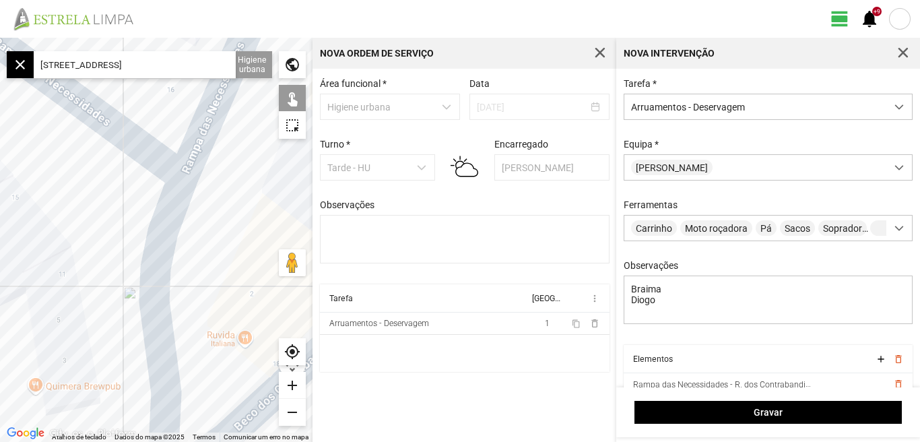
click at [161, 249] on div at bounding box center [156, 240] width 312 height 404
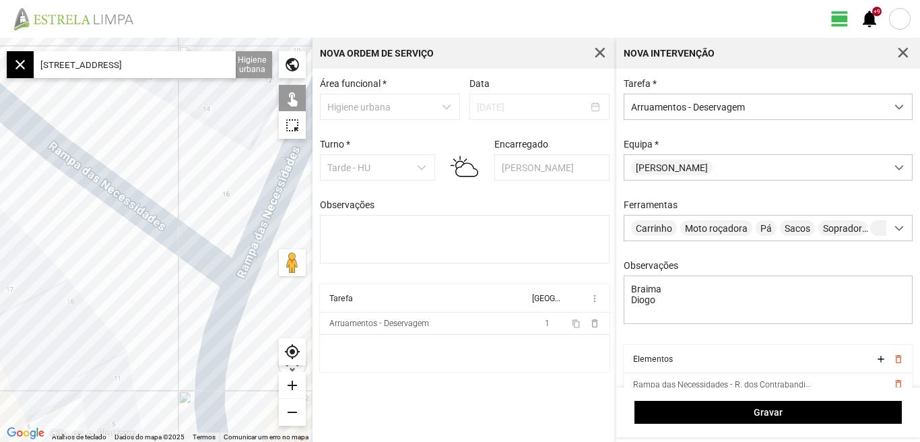
drag, startPoint x: 212, startPoint y: 236, endPoint x: 197, endPoint y: 268, distance: 35.2
click at [265, 329] on div at bounding box center [156, 240] width 312 height 404
click at [164, 229] on div at bounding box center [156, 240] width 312 height 404
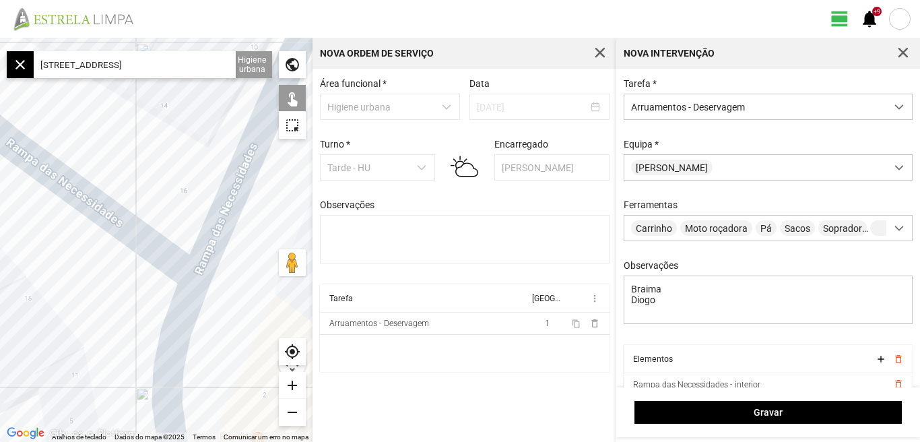
drag, startPoint x: 167, startPoint y: 281, endPoint x: 40, endPoint y: 276, distance: 127.4
click at [42, 276] on div at bounding box center [156, 240] width 312 height 404
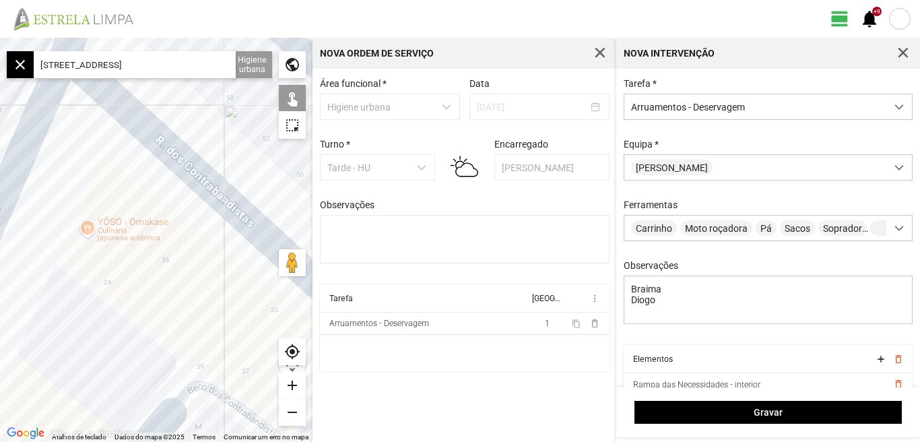
drag, startPoint x: 126, startPoint y: 213, endPoint x: 108, endPoint y: 285, distance: 73.7
click at [108, 285] on div at bounding box center [156, 240] width 312 height 404
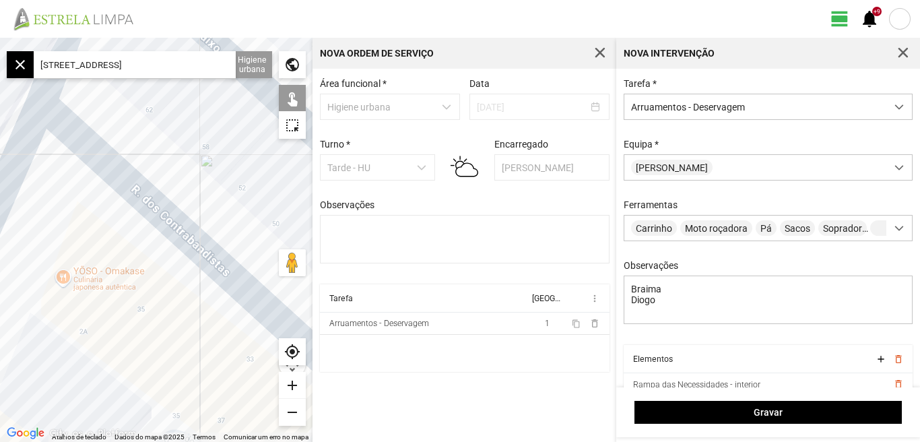
drag, startPoint x: 137, startPoint y: 235, endPoint x: 121, endPoint y: 267, distance: 36.1
click at [121, 267] on div at bounding box center [156, 240] width 312 height 404
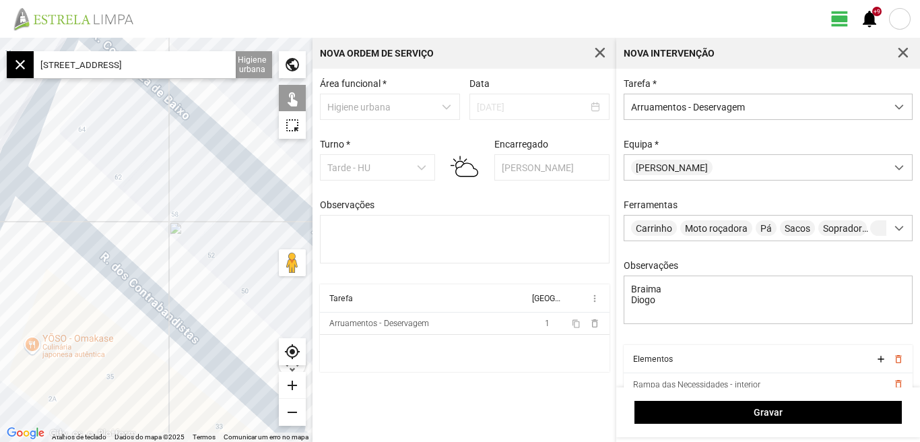
drag, startPoint x: 127, startPoint y: 250, endPoint x: 96, endPoint y: 320, distance: 76.9
click at [96, 320] on div at bounding box center [156, 240] width 312 height 404
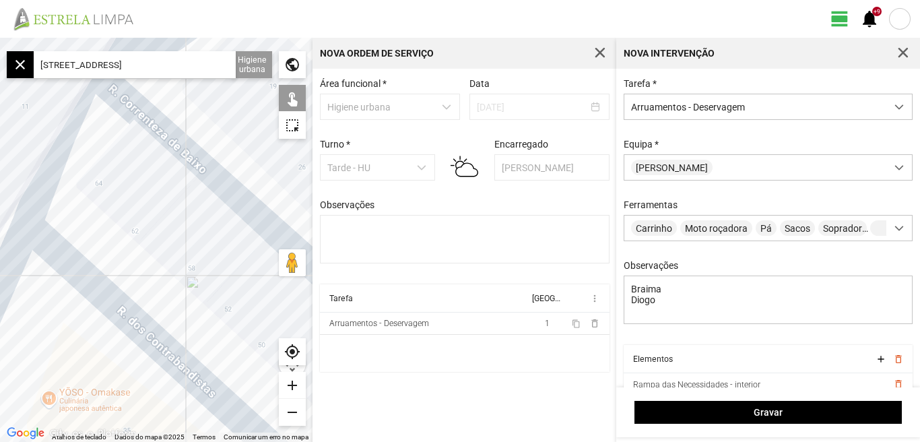
drag, startPoint x: 156, startPoint y: 192, endPoint x: 183, endPoint y: 284, distance: 95.3
click at [183, 284] on div at bounding box center [156, 240] width 312 height 404
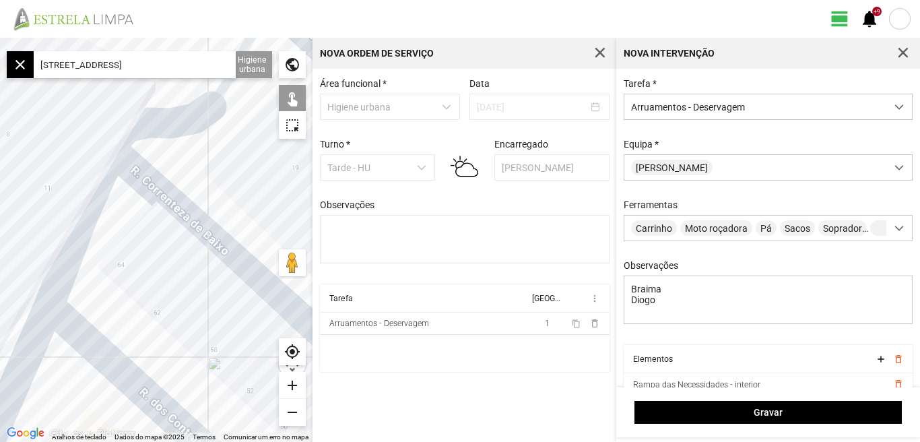
click at [196, 230] on div at bounding box center [156, 240] width 312 height 404
click at [188, 222] on div at bounding box center [156, 240] width 312 height 404
click at [188, 217] on div at bounding box center [156, 240] width 312 height 404
drag, startPoint x: 227, startPoint y: 167, endPoint x: 109, endPoint y: 275, distance: 159.7
click at [109, 275] on div at bounding box center [156, 240] width 312 height 404
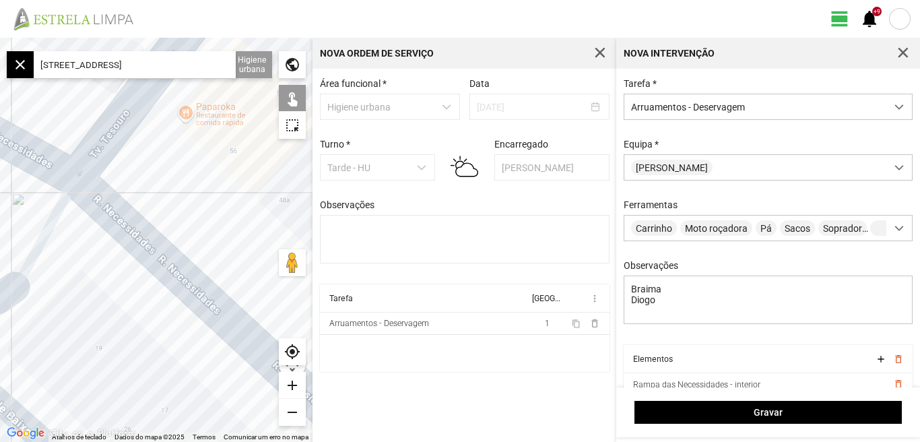
click at [124, 219] on div at bounding box center [156, 240] width 312 height 404
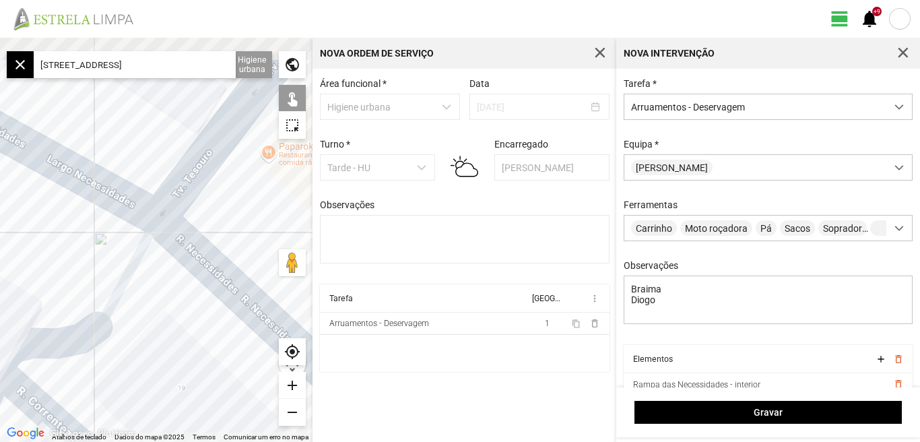
drag, startPoint x: 215, startPoint y: 280, endPoint x: 209, endPoint y: 276, distance: 7.3
click at [218, 281] on div at bounding box center [156, 240] width 312 height 404
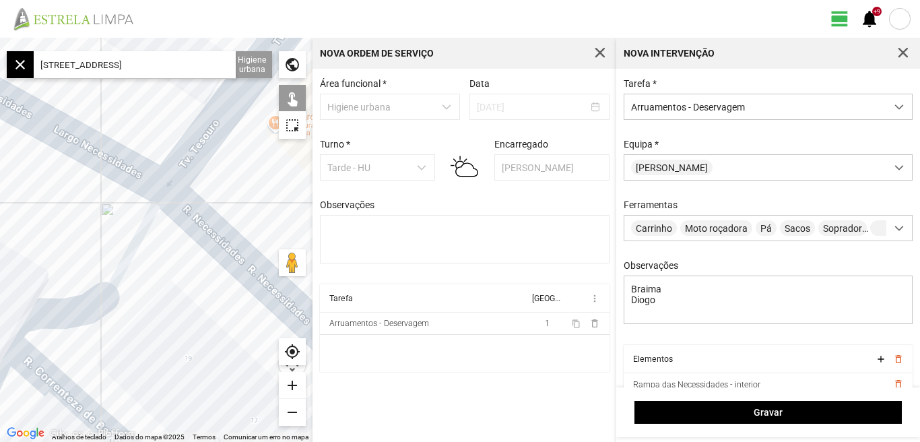
drag, startPoint x: 243, startPoint y: 369, endPoint x: 188, endPoint y: 298, distance: 89.7
click at [189, 300] on div at bounding box center [156, 240] width 312 height 404
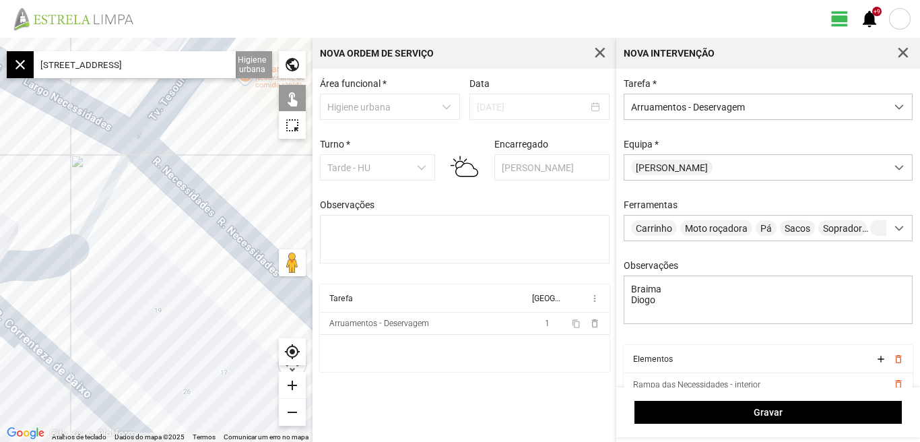
drag, startPoint x: 190, startPoint y: 312, endPoint x: 171, endPoint y: 262, distance: 53.9
click at [174, 267] on div at bounding box center [156, 240] width 312 height 404
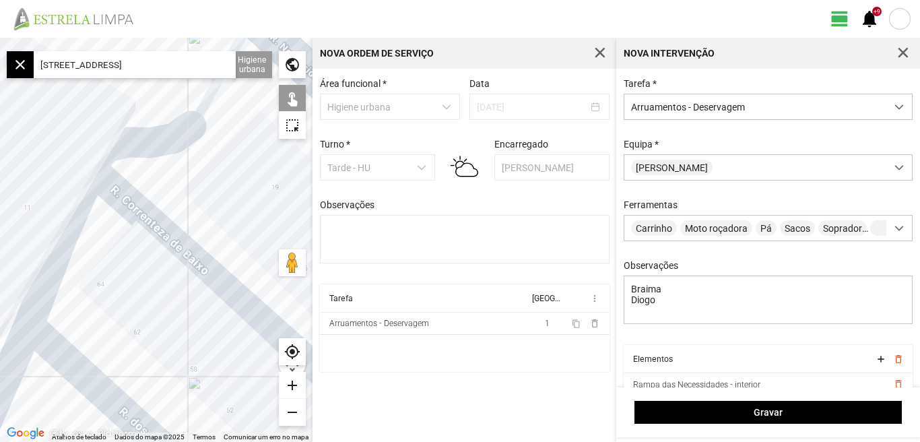
drag, startPoint x: 144, startPoint y: 296, endPoint x: 277, endPoint y: 224, distance: 151.6
click at [277, 224] on div at bounding box center [156, 240] width 312 height 404
click at [288, 383] on div "add" at bounding box center [292, 385] width 27 height 27
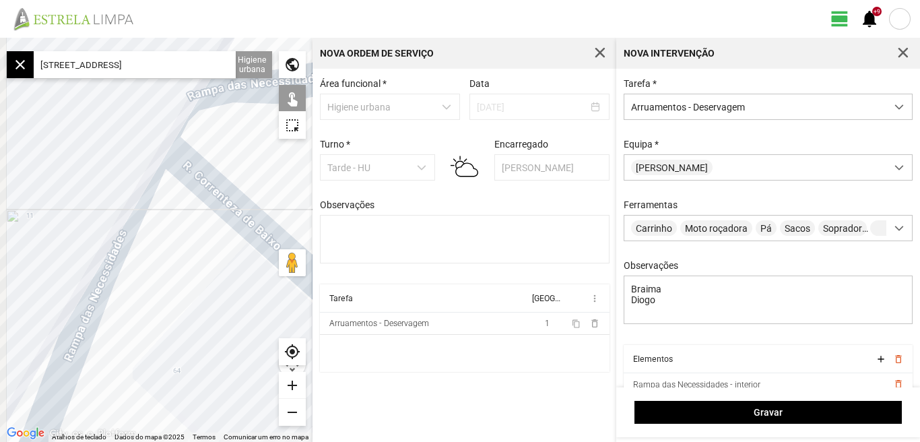
drag, startPoint x: 116, startPoint y: 279, endPoint x: 248, endPoint y: 323, distance: 139.1
click at [248, 323] on div at bounding box center [156, 240] width 312 height 404
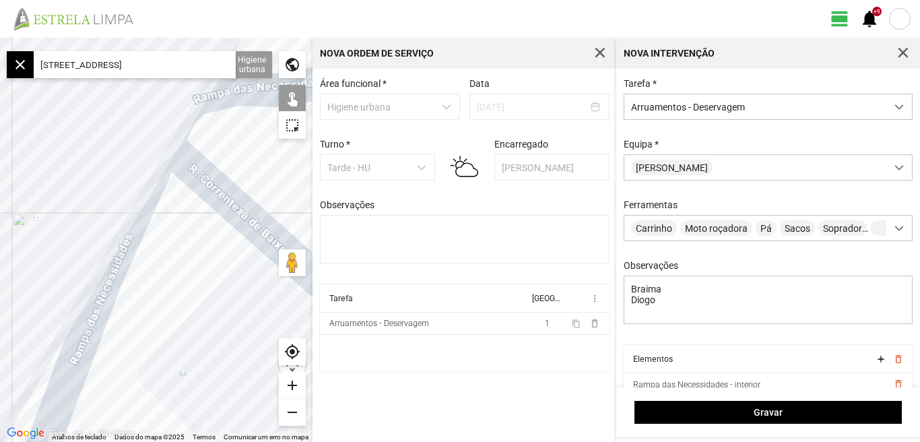
click at [120, 272] on div at bounding box center [156, 240] width 312 height 404
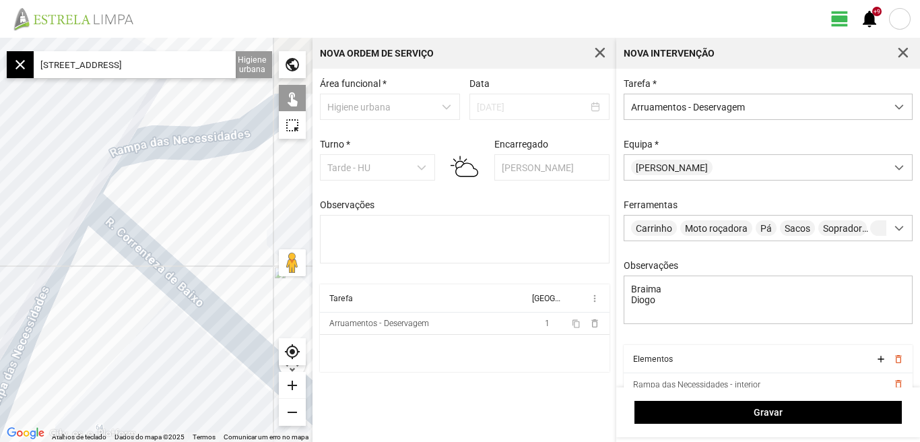
drag, startPoint x: 140, startPoint y: 300, endPoint x: 101, endPoint y: 319, distance: 43.4
click at [105, 319] on div at bounding box center [156, 240] width 312 height 404
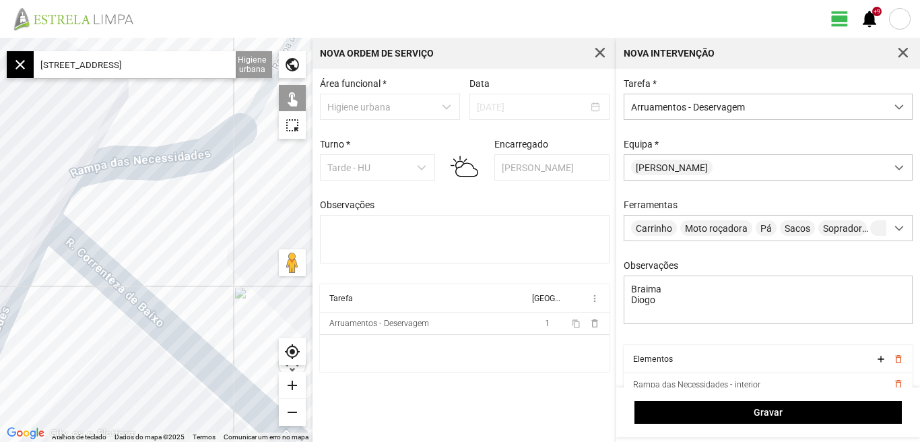
click at [157, 175] on div at bounding box center [156, 240] width 312 height 404
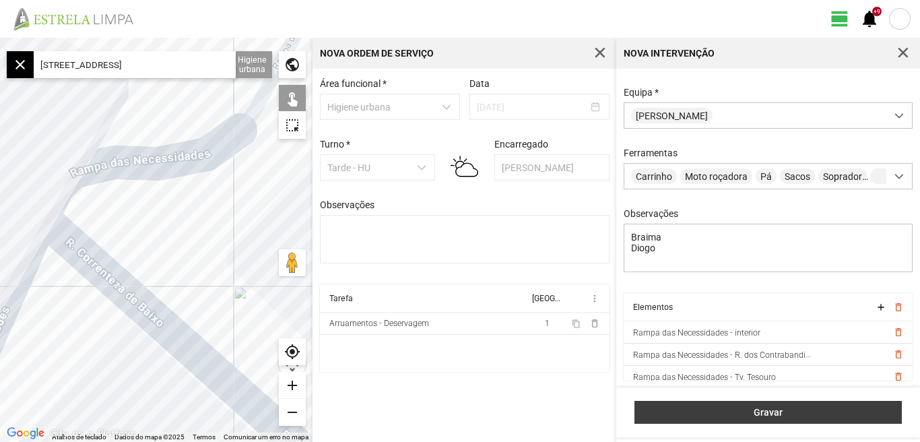
click at [772, 415] on span "Gravar" at bounding box center [768, 412] width 253 height 11
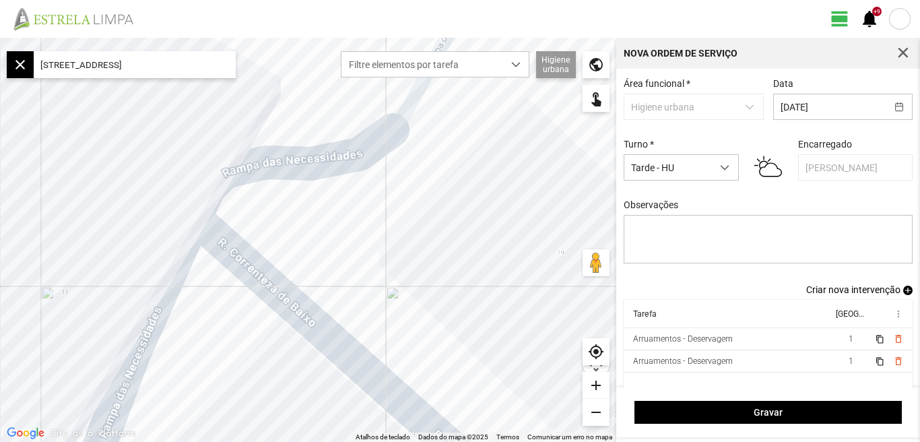
scroll to position [11, 0]
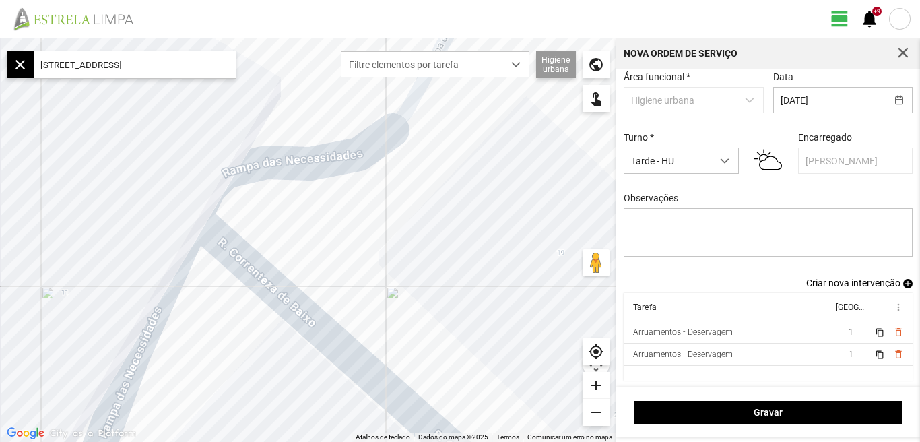
click at [858, 283] on span "Criar nova intervenção" at bounding box center [853, 282] width 94 height 11
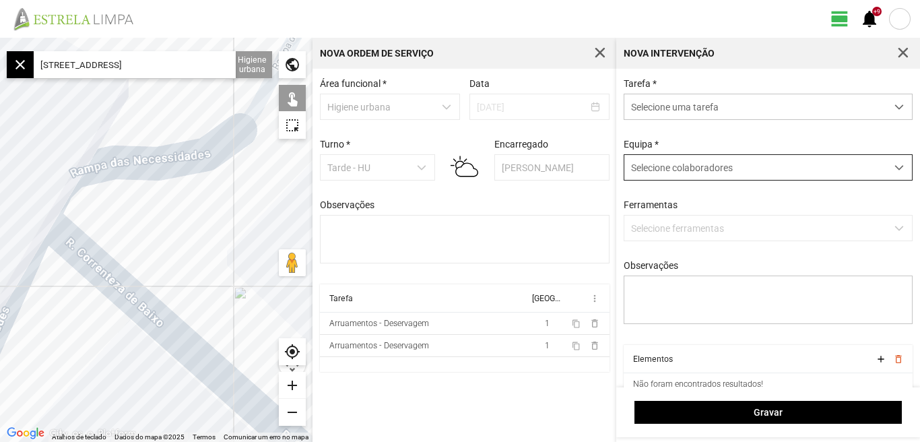
click at [894, 166] on span at bounding box center [898, 167] width 9 height 9
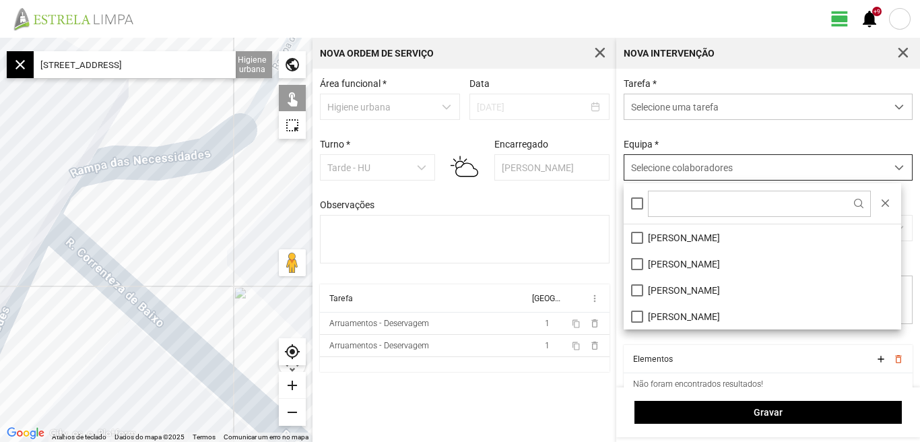
scroll to position [7, 60]
click at [634, 264] on li "[PERSON_NAME]" at bounding box center [762, 264] width 277 height 26
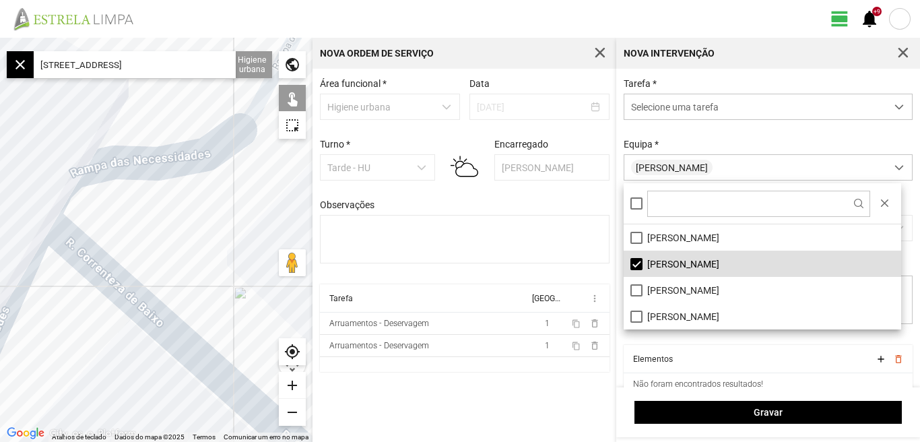
click at [535, 399] on div "Área funcional * Higiene urbana Data [DATE] Turno * Tarde - HU Encarregado Grac…" at bounding box center [464, 255] width 304 height 373
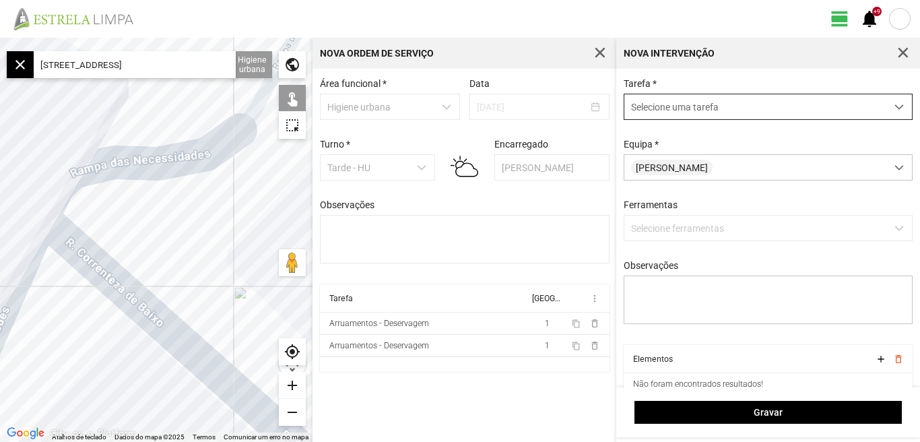
click at [894, 111] on span "dropdown trigger" at bounding box center [898, 106] width 9 height 9
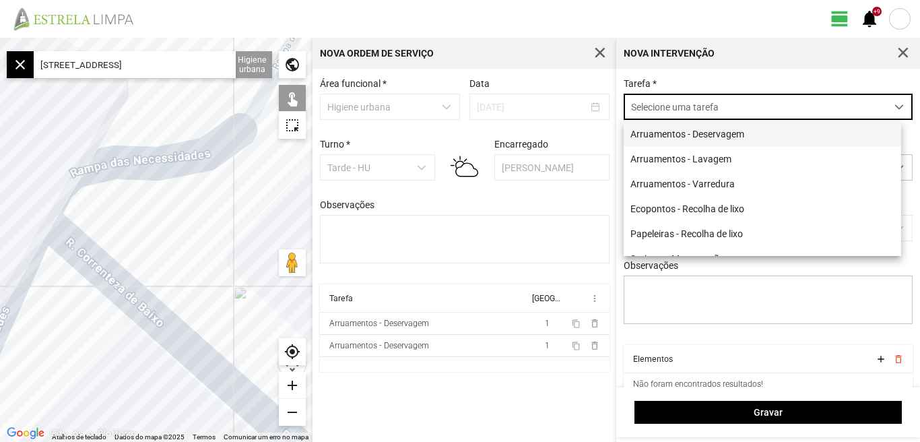
click at [731, 133] on li "Arruamentos - Deservagem" at bounding box center [762, 133] width 277 height 25
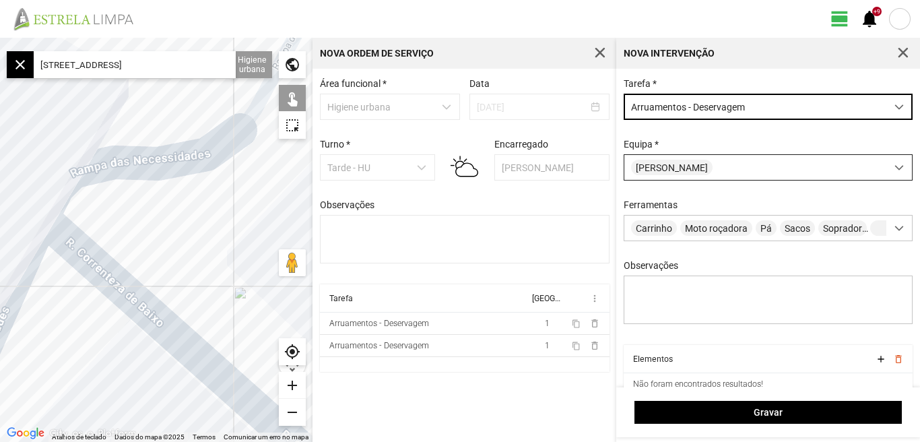
click at [894, 170] on span at bounding box center [898, 167] width 9 height 9
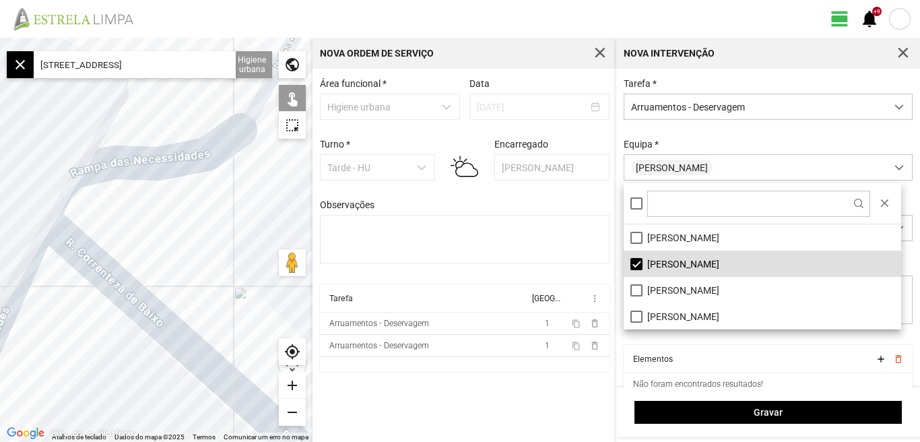
click at [556, 397] on div "Área funcional * Higiene urbana Data [DATE] Turno * Tarde - HU Encarregado Grac…" at bounding box center [464, 255] width 304 height 373
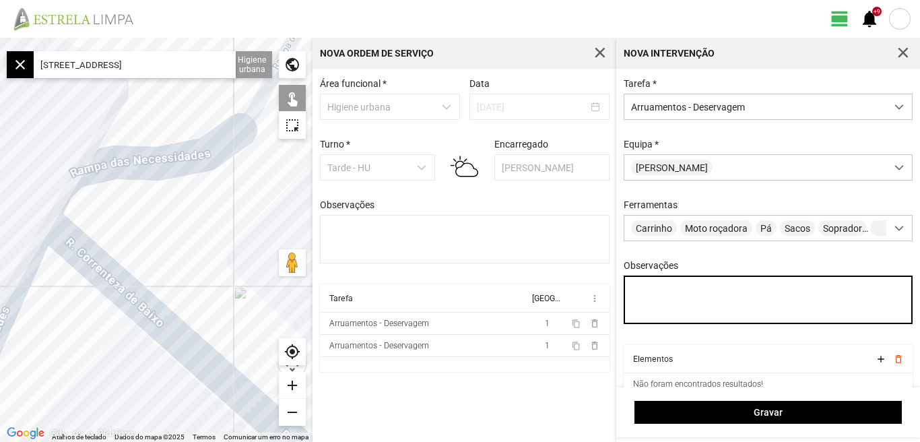
click at [659, 302] on textarea "Observações" at bounding box center [769, 299] width 290 height 48
type textarea "d"
type textarea "[PERSON_NAME]"
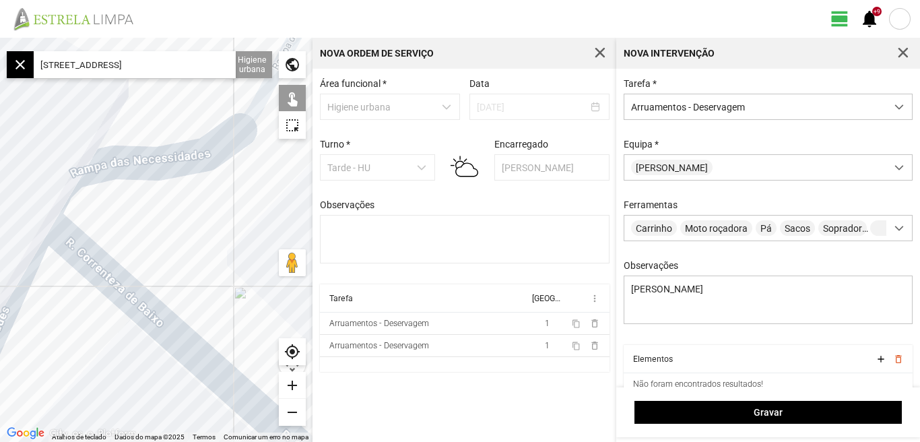
drag, startPoint x: 226, startPoint y: 65, endPoint x: 0, endPoint y: 88, distance: 227.5
click at [0, 38] on fbc-map "← Mover para a esquerda → Mover para a direita ↑ Mover para cima ↓ Mover para b…" at bounding box center [0, 38] width 0 height 0
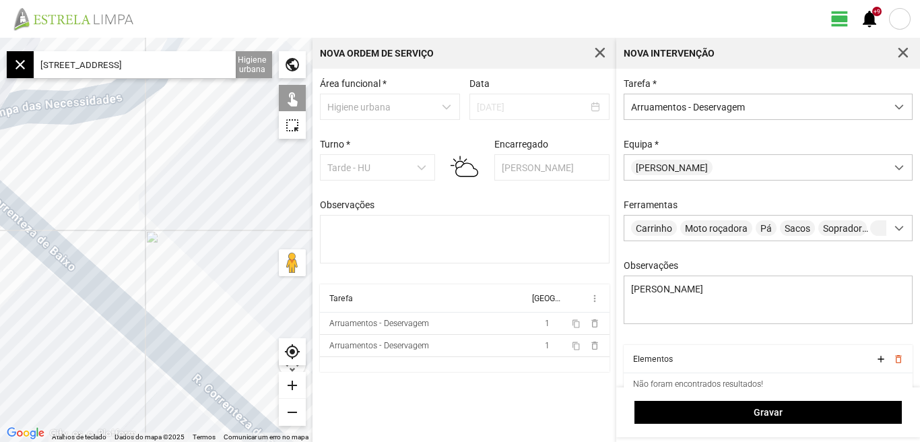
drag, startPoint x: 213, startPoint y: 297, endPoint x: 97, endPoint y: 212, distance: 144.1
click at [99, 216] on div at bounding box center [156, 240] width 312 height 404
drag, startPoint x: 148, startPoint y: 238, endPoint x: 90, endPoint y: 135, distance: 118.2
click at [86, 140] on div at bounding box center [156, 240] width 312 height 404
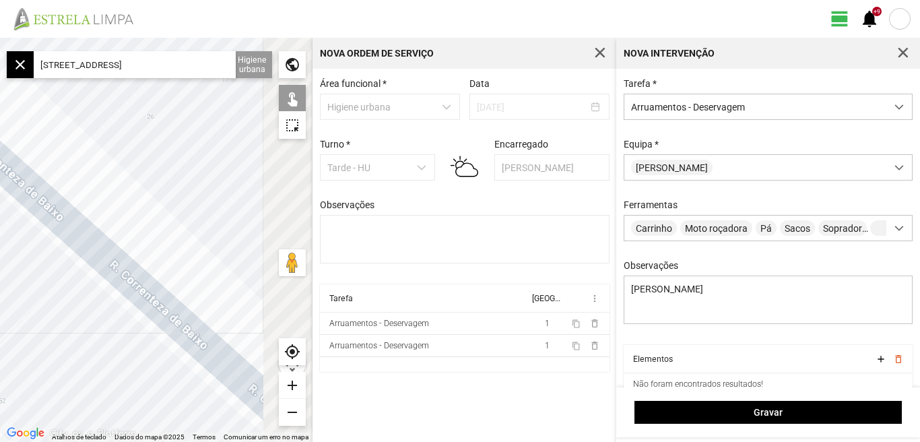
drag, startPoint x: 156, startPoint y: 205, endPoint x: 98, endPoint y: 156, distance: 75.5
click at [98, 157] on div at bounding box center [156, 240] width 312 height 404
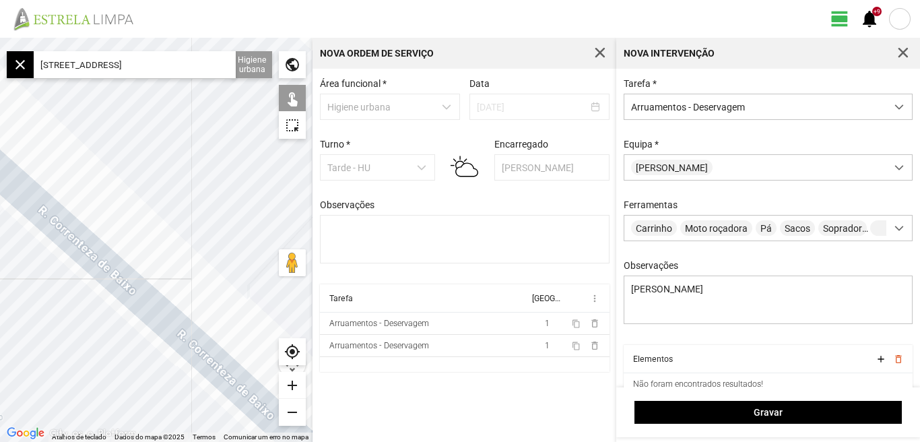
click at [290, 411] on div "remove" at bounding box center [292, 412] width 27 height 27
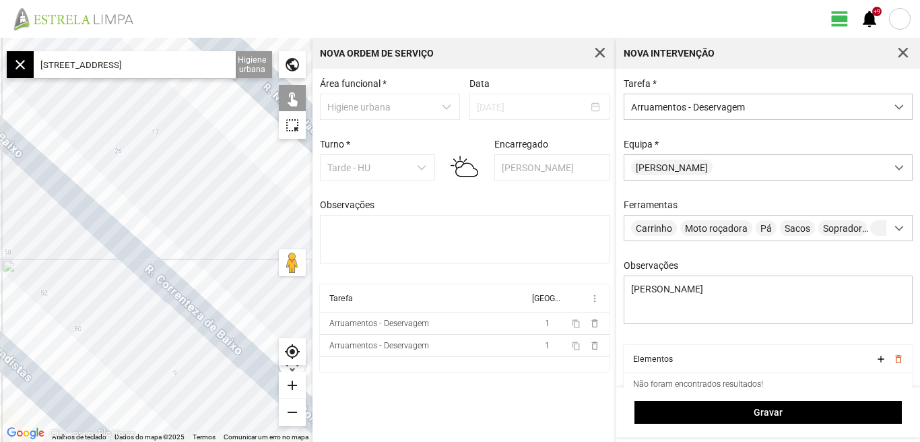
drag, startPoint x: 215, startPoint y: 231, endPoint x: 113, endPoint y: 169, distance: 119.1
click at [117, 173] on div at bounding box center [156, 240] width 312 height 404
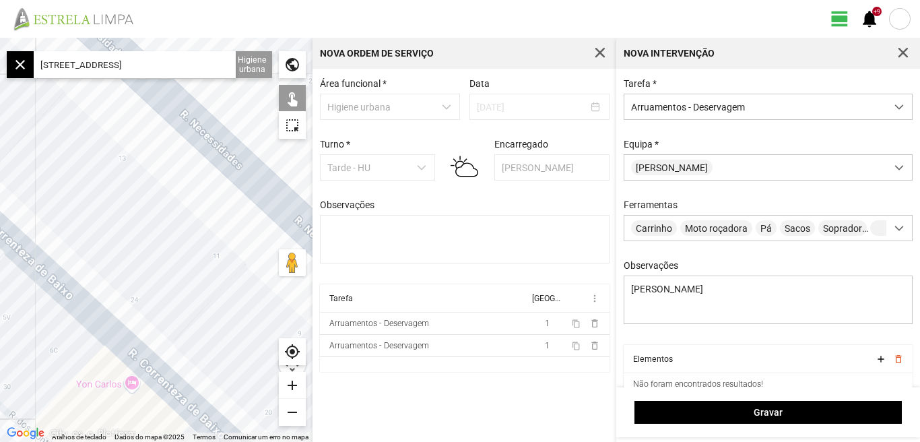
drag, startPoint x: 137, startPoint y: 216, endPoint x: 49, endPoint y: 135, distance: 119.6
click at [51, 139] on div at bounding box center [156, 240] width 312 height 404
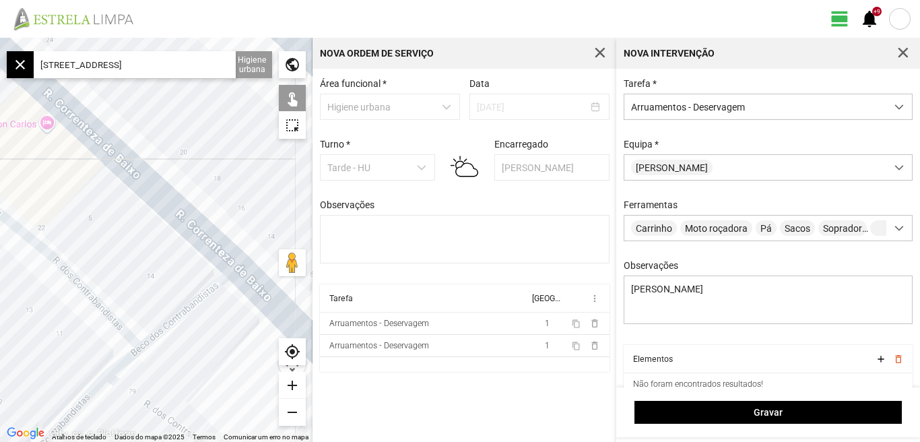
drag, startPoint x: 91, startPoint y: 182, endPoint x: 331, endPoint y: 205, distance: 241.5
click at [331, 205] on div "← Mover para a esquerda → Mover para a direita ↑ Mover para cima ↓ Mover para b…" at bounding box center [460, 240] width 920 height 404
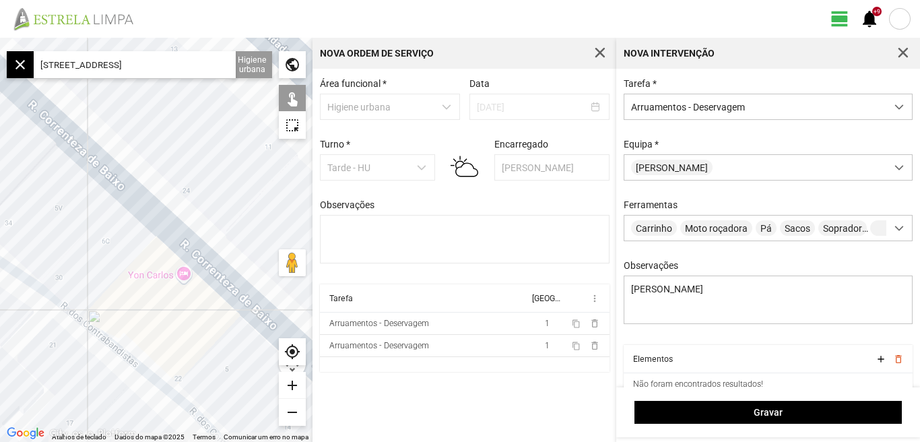
drag, startPoint x: 70, startPoint y: 204, endPoint x: 234, endPoint y: 294, distance: 186.6
click at [234, 294] on div at bounding box center [156, 240] width 312 height 404
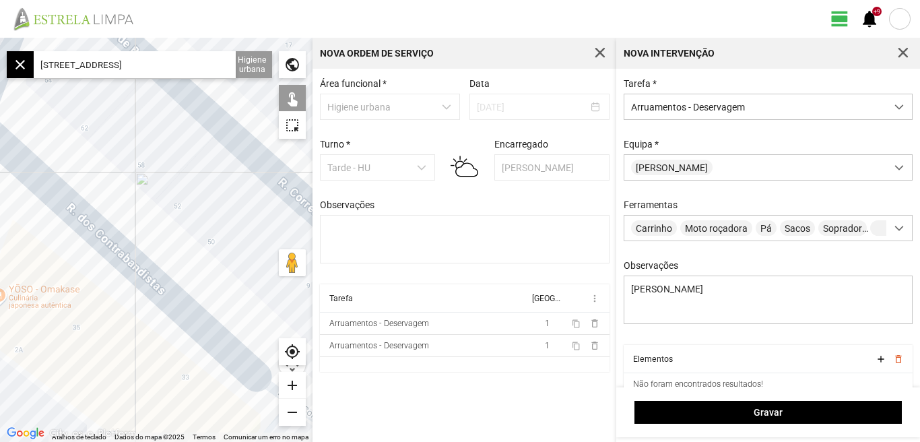
drag, startPoint x: 148, startPoint y: 224, endPoint x: 340, endPoint y: 314, distance: 212.4
click at [340, 314] on div "← Mover para a esquerda → Mover para a direita ↑ Mover para cima ↓ Mover para b…" at bounding box center [460, 240] width 920 height 404
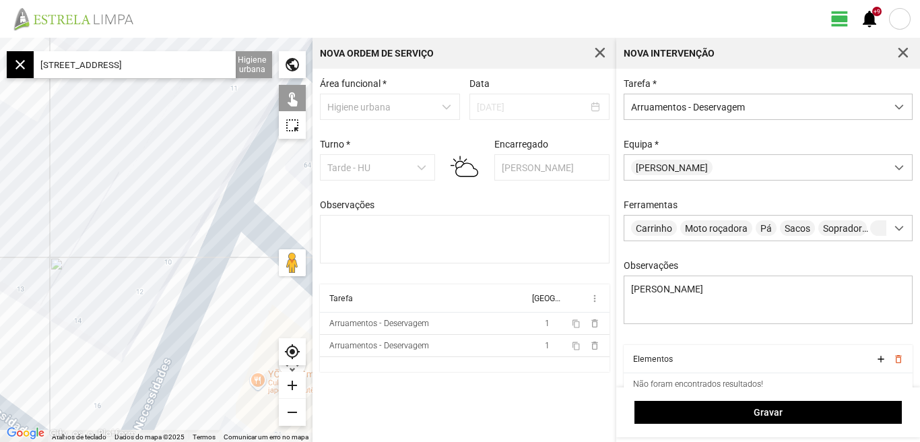
drag, startPoint x: 166, startPoint y: 179, endPoint x: 203, endPoint y: 98, distance: 89.8
click at [202, 100] on div at bounding box center [156, 240] width 312 height 404
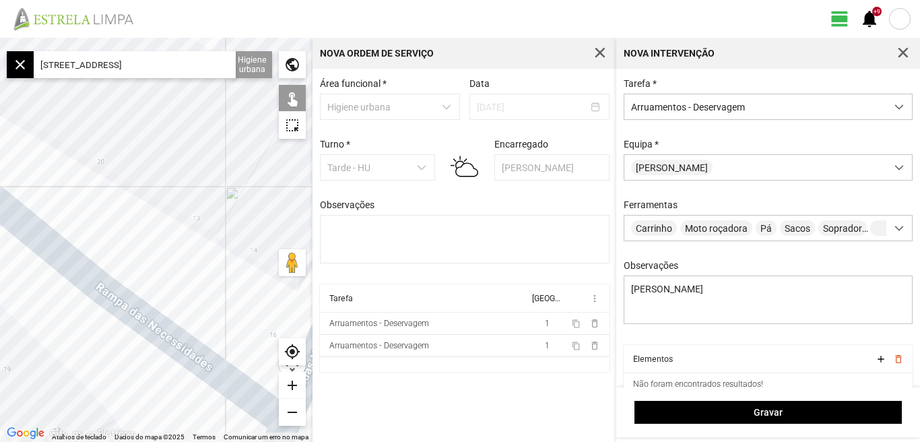
drag, startPoint x: 162, startPoint y: 156, endPoint x: 291, endPoint y: 204, distance: 137.9
click at [291, 204] on div at bounding box center [156, 240] width 312 height 404
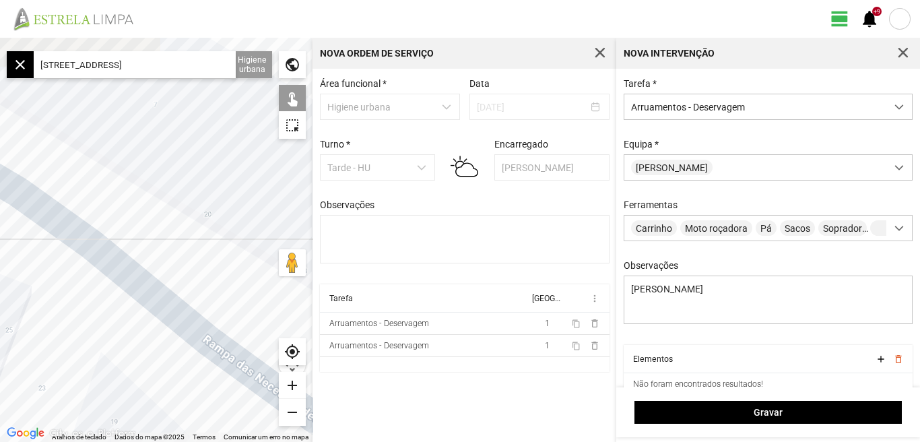
drag, startPoint x: 170, startPoint y: 191, endPoint x: 285, endPoint y: 248, distance: 128.3
click at [285, 248] on div at bounding box center [156, 240] width 312 height 404
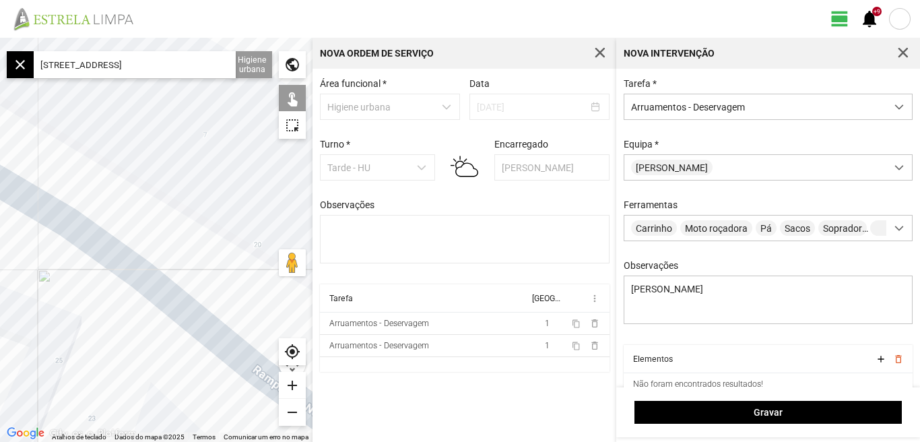
drag, startPoint x: 187, startPoint y: 190, endPoint x: 273, endPoint y: 232, distance: 96.1
click at [273, 232] on div at bounding box center [156, 240] width 312 height 404
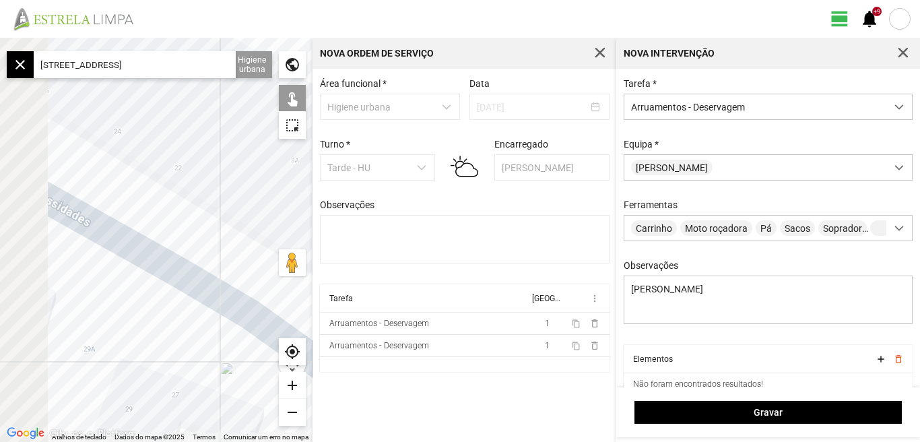
drag, startPoint x: 183, startPoint y: 180, endPoint x: 265, endPoint y: 217, distance: 90.1
click at [265, 217] on div at bounding box center [156, 240] width 312 height 404
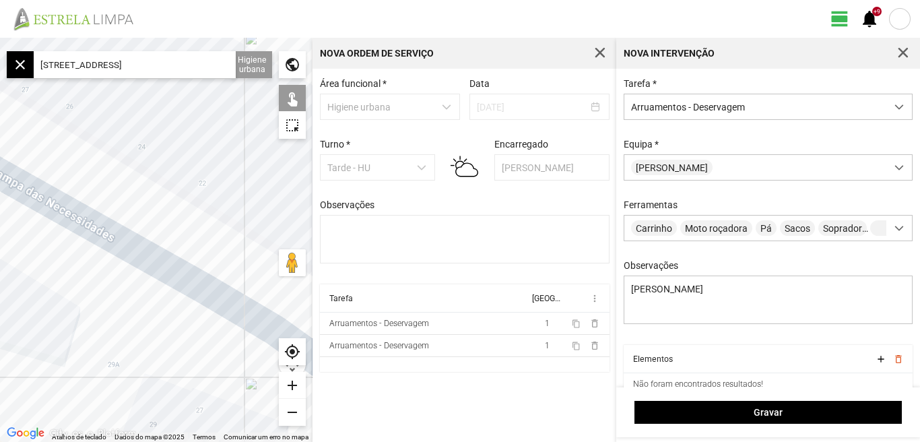
drag, startPoint x: 224, startPoint y: 65, endPoint x: 112, endPoint y: 88, distance: 114.2
click at [88, 65] on input "[STREET_ADDRESS]" at bounding box center [135, 64] width 202 height 27
drag, startPoint x: 38, startPoint y: 64, endPoint x: 236, endPoint y: 90, distance: 199.7
click at [0, 38] on fbc-map "← Mover para a esquerda → Mover para a direita ↑ Mover para cima ↓ Mover para b…" at bounding box center [0, 38] width 0 height 0
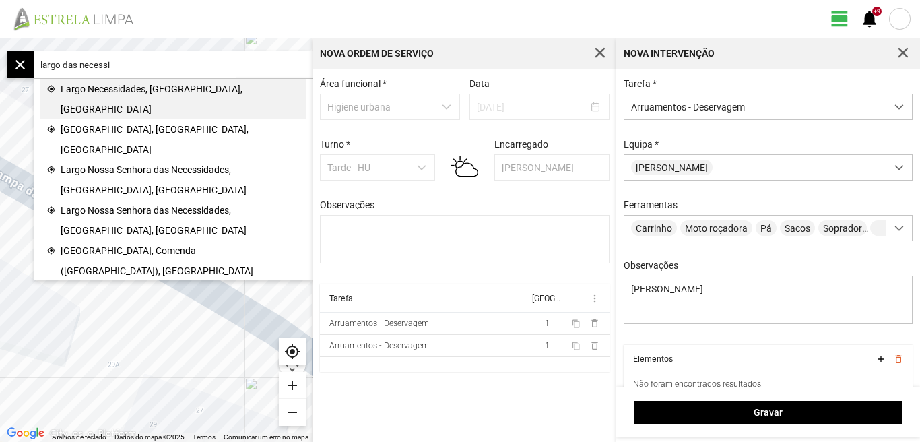
click at [127, 86] on span "Largo Necessidades, [GEOGRAPHIC_DATA], [GEOGRAPHIC_DATA]" at bounding box center [180, 99] width 238 height 40
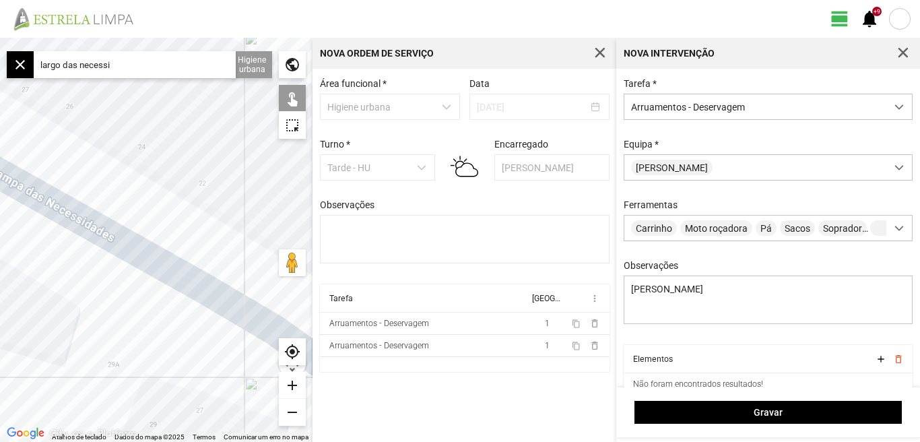
type input "[STREET_ADDRESS]"
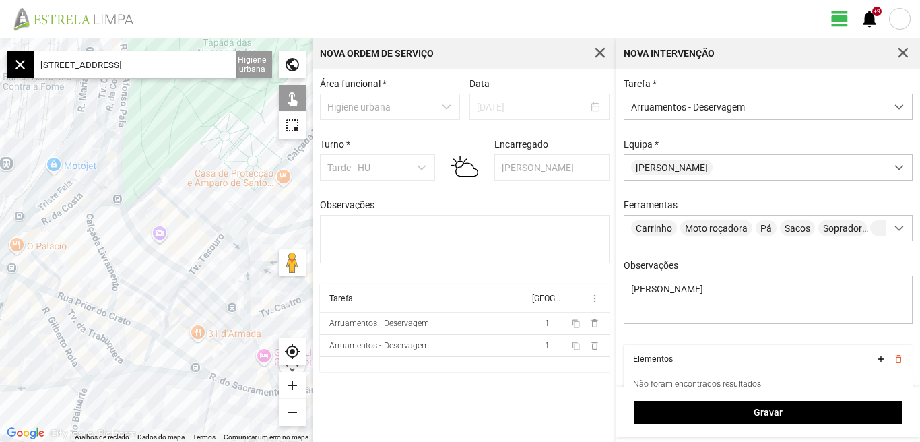
click at [292, 386] on div "add" at bounding box center [292, 385] width 27 height 27
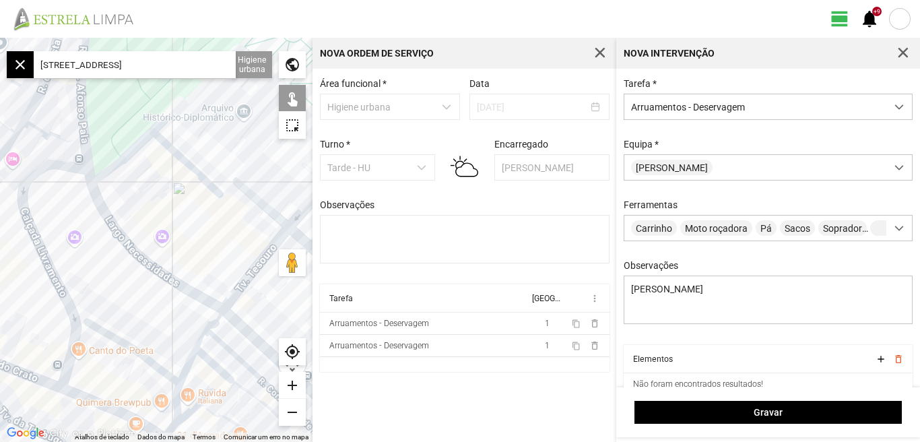
click at [135, 253] on div at bounding box center [156, 240] width 312 height 404
drag, startPoint x: 143, startPoint y: 319, endPoint x: 70, endPoint y: 222, distance: 120.7
click at [71, 224] on div at bounding box center [156, 240] width 312 height 404
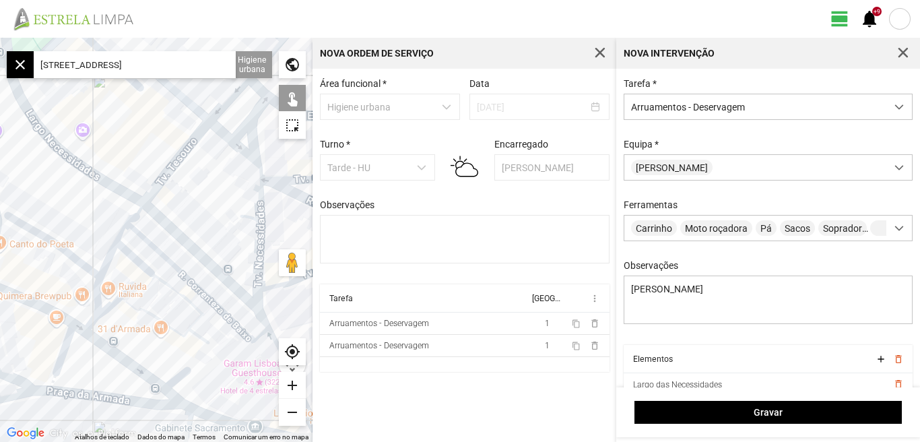
click at [162, 219] on div at bounding box center [156, 240] width 312 height 404
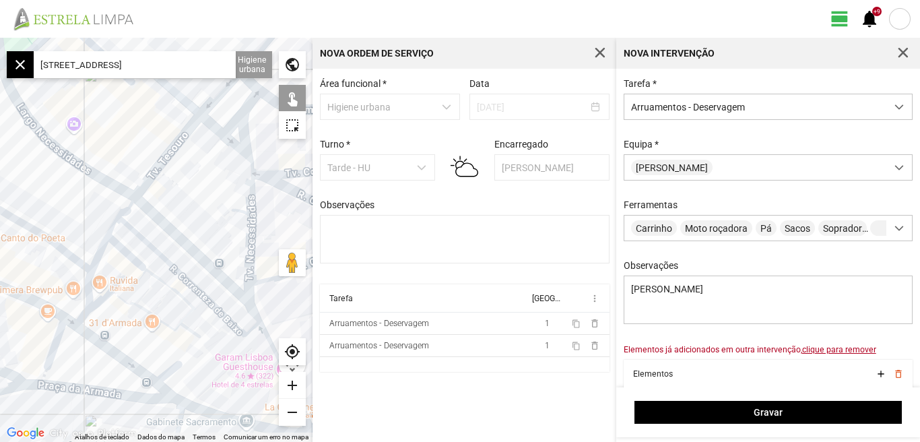
drag, startPoint x: 222, startPoint y: 193, endPoint x: 168, endPoint y: 154, distance: 65.6
click at [168, 155] on div at bounding box center [156, 240] width 312 height 404
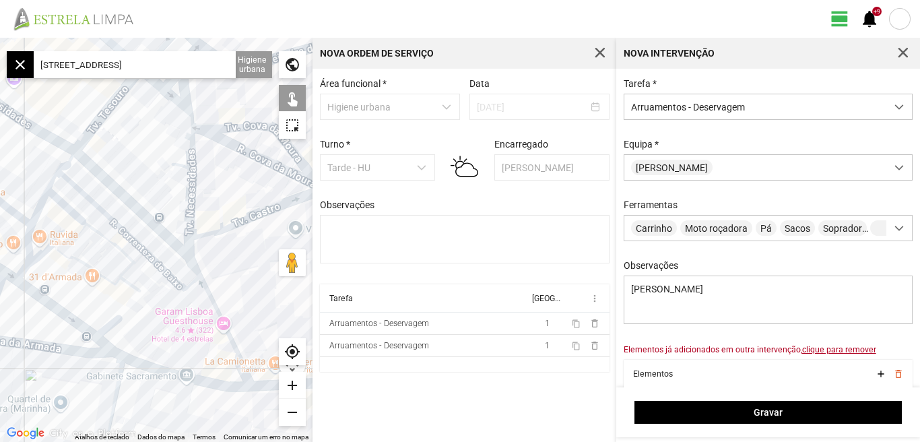
scroll to position [73, 0]
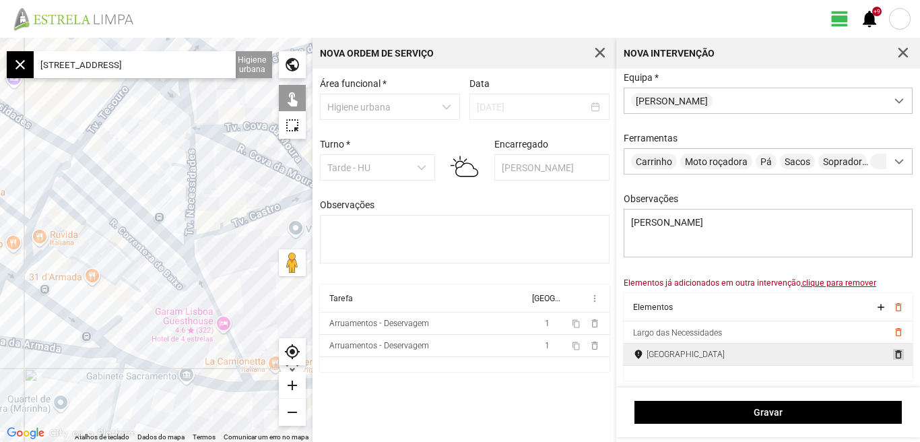
click at [892, 354] on span "delete_outline" at bounding box center [897, 354] width 11 height 11
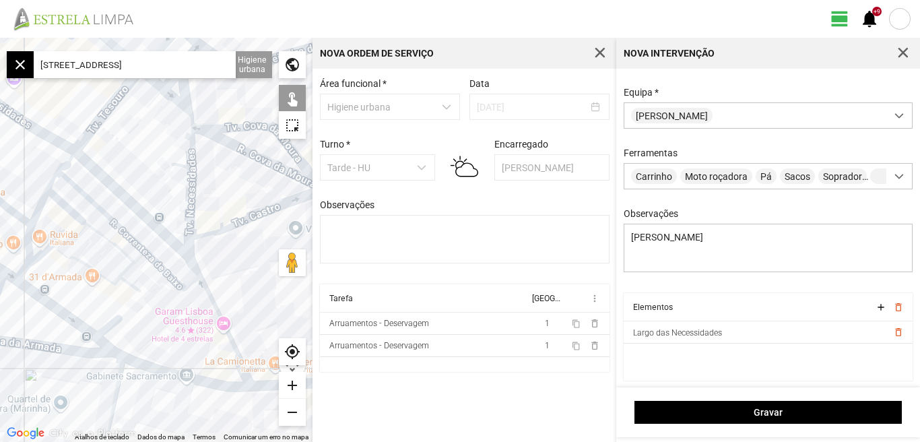
scroll to position [57, 0]
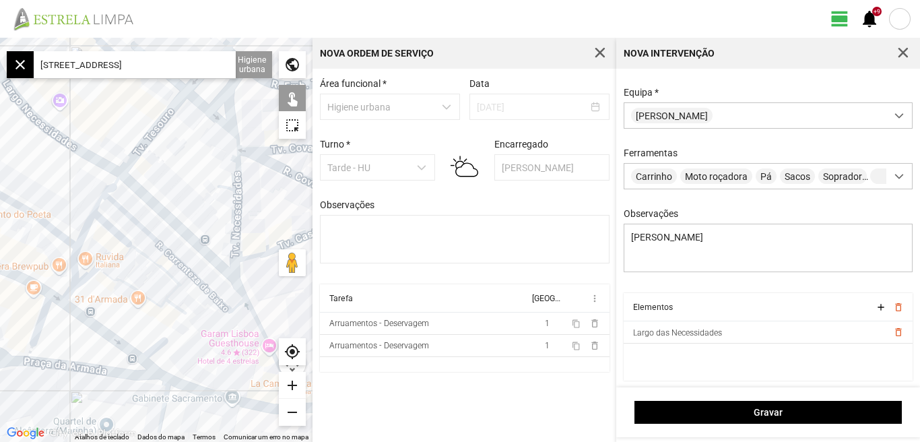
drag, startPoint x: 253, startPoint y: 285, endPoint x: 280, endPoint y: 291, distance: 27.6
click at [280, 291] on div at bounding box center [156, 240] width 312 height 404
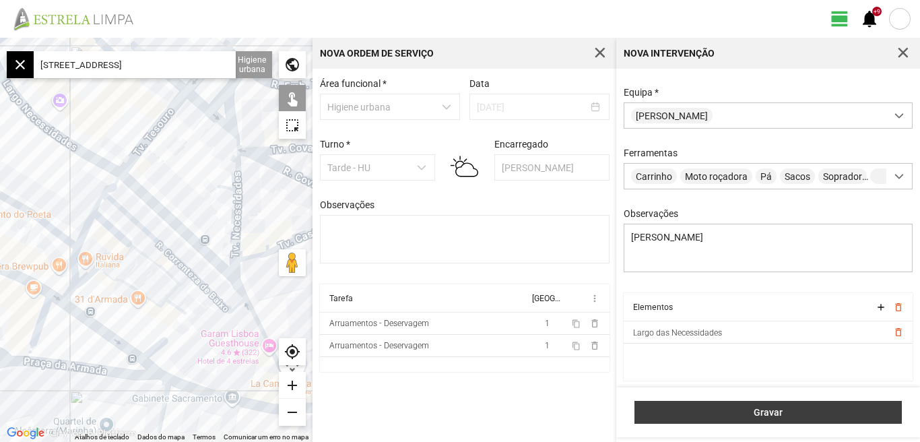
click at [765, 413] on span "Gravar" at bounding box center [768, 412] width 253 height 11
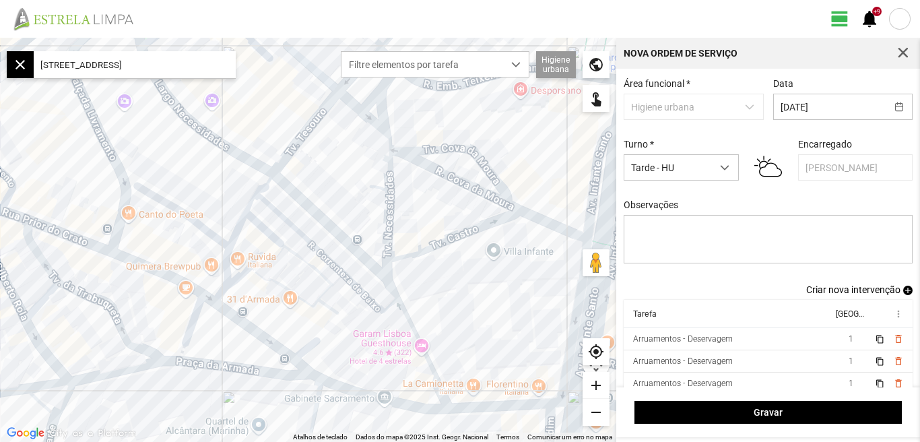
scroll to position [11, 0]
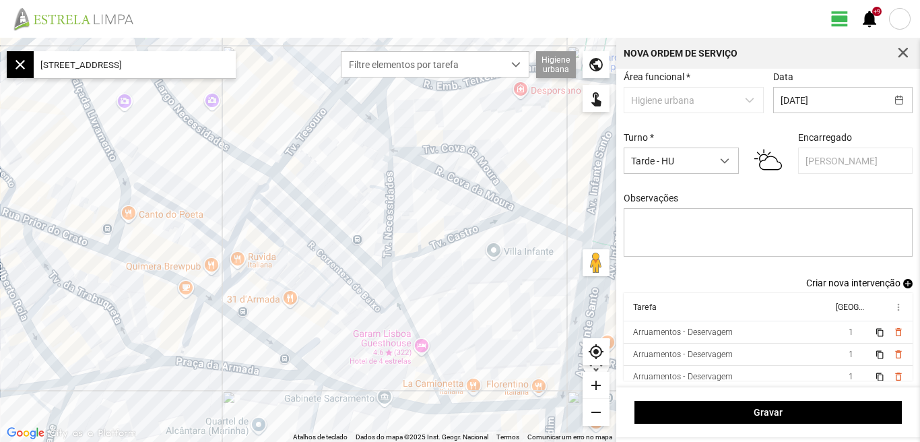
click at [858, 281] on span "Criar nova intervenção" at bounding box center [853, 282] width 94 height 11
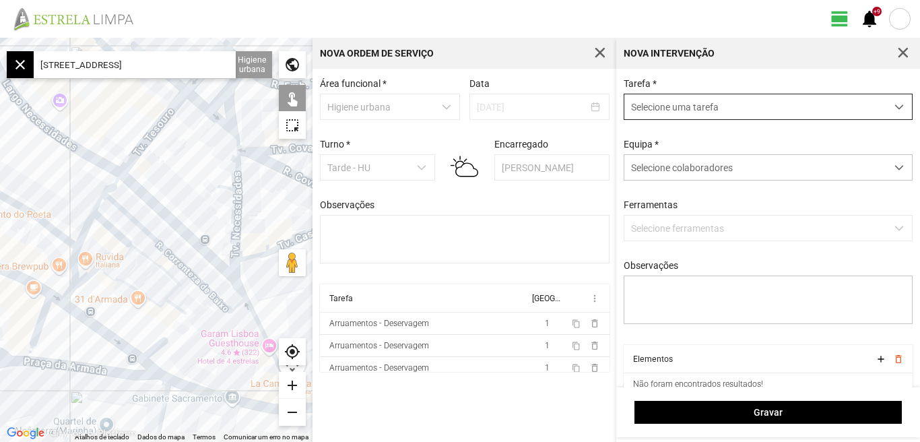
click at [894, 106] on span "dropdown trigger" at bounding box center [898, 106] width 9 height 9
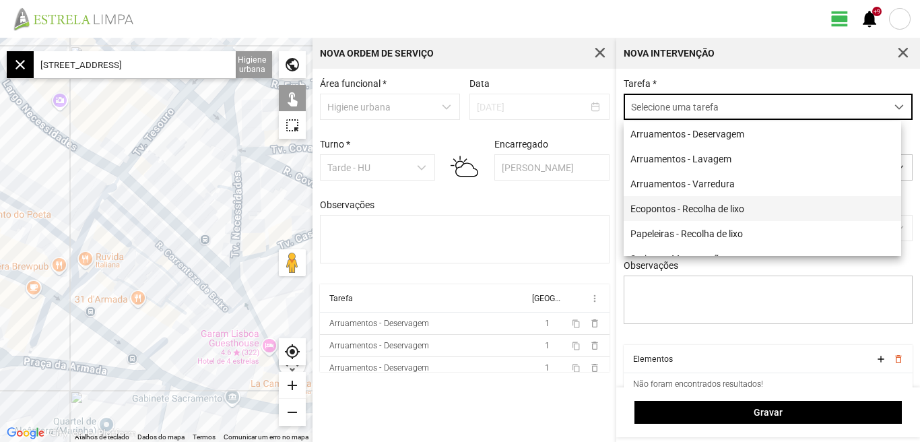
click at [743, 207] on li "Ecopontos - Recolha de lixo" at bounding box center [762, 208] width 277 height 25
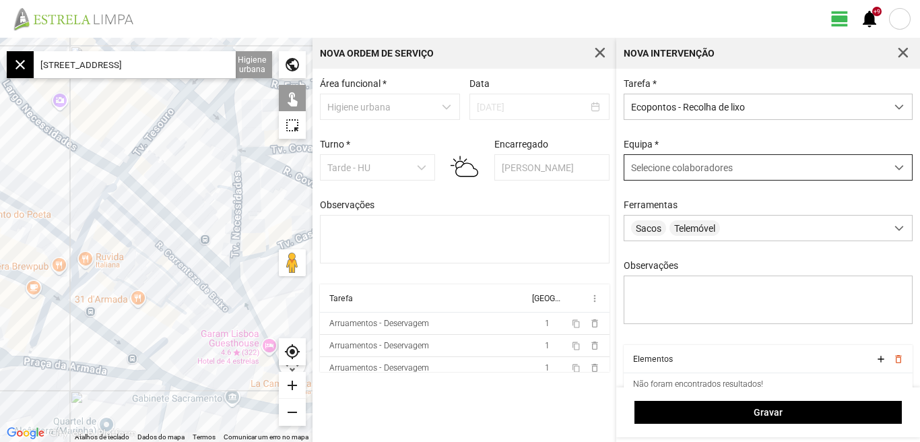
click at [890, 164] on div at bounding box center [899, 167] width 26 height 25
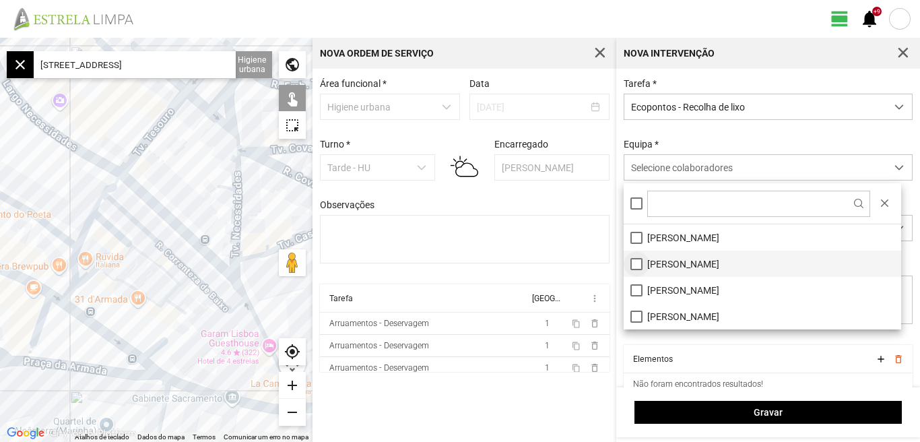
click at [632, 265] on li "[PERSON_NAME]" at bounding box center [762, 264] width 277 height 26
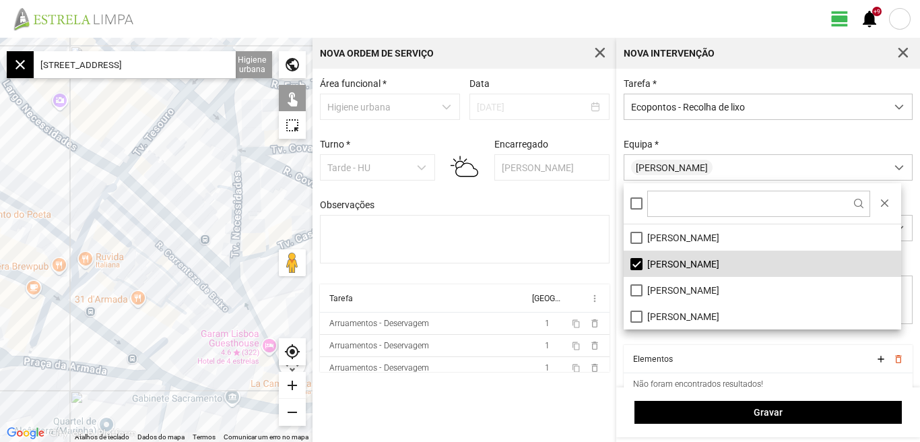
click at [565, 409] on div "Área funcional * Higiene urbana Data [DATE] Turno * Tarde - HU Encarregado Grac…" at bounding box center [464, 255] width 304 height 373
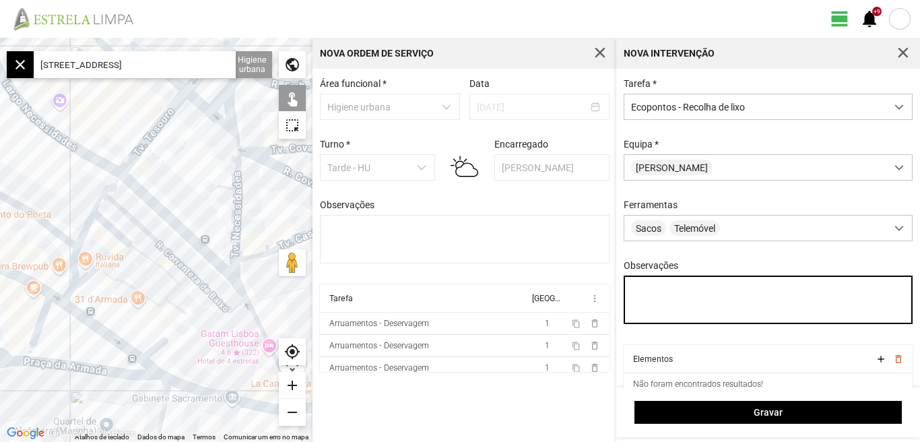
click at [658, 296] on textarea "Observações" at bounding box center [769, 299] width 290 height 48
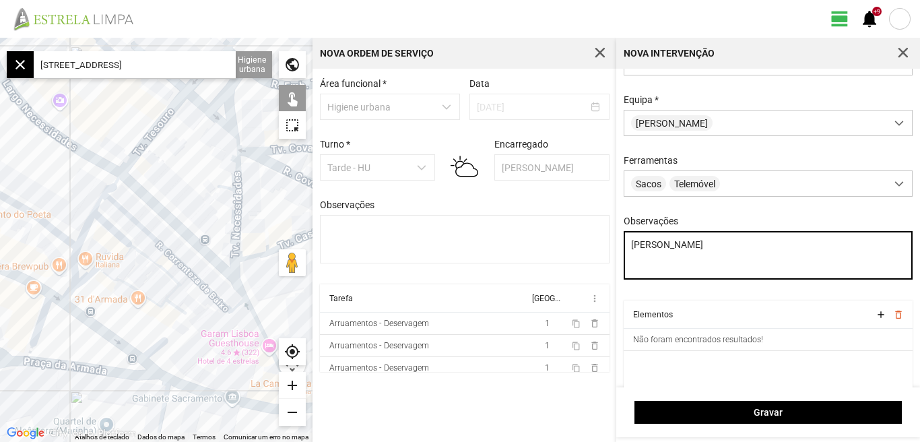
scroll to position [57, 0]
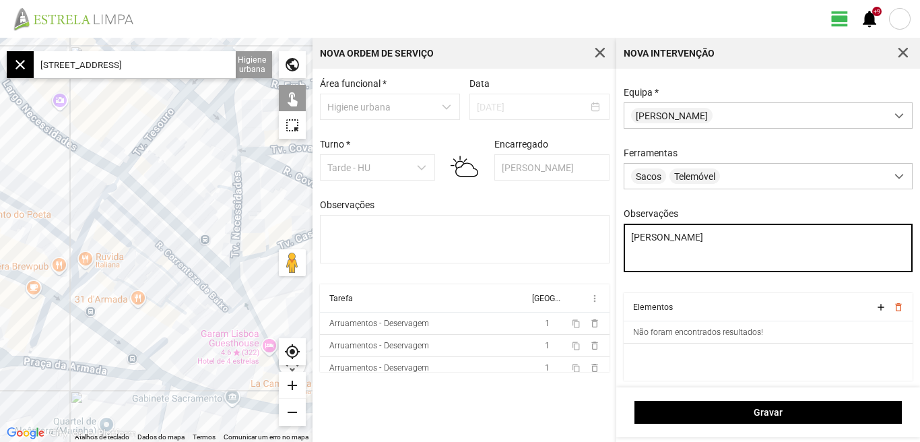
type textarea "[PERSON_NAME]"
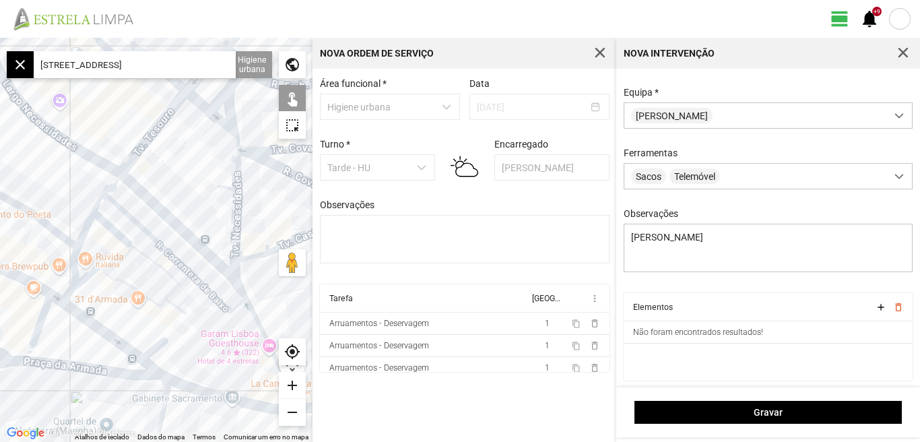
scroll to position [0, 1]
drag, startPoint x: 36, startPoint y: 67, endPoint x: 276, endPoint y: 69, distance: 239.8
click at [0, 38] on fbc-map "← Mover para a esquerda → Mover para a direita ↑ Mover para cima ↓ Mover para b…" at bounding box center [0, 38] width 0 height 0
click at [103, 61] on input "text" at bounding box center [135, 64] width 202 height 27
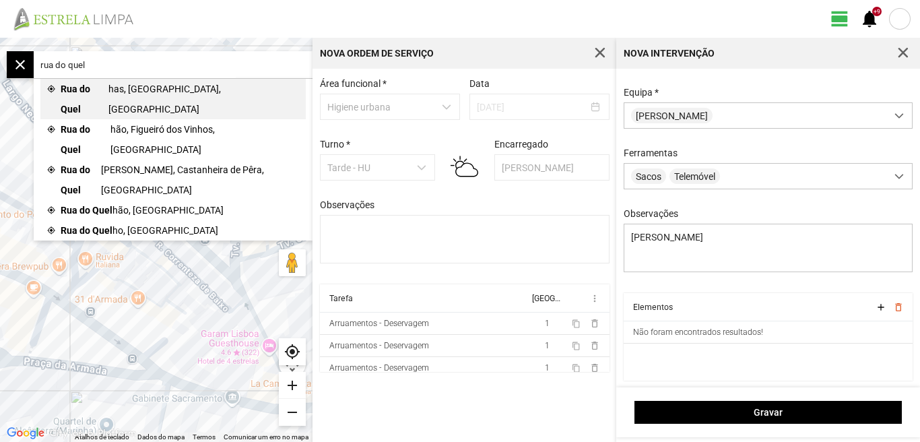
click at [118, 92] on span "has, [GEOGRAPHIC_DATA], [GEOGRAPHIC_DATA]" at bounding box center [203, 99] width 191 height 40
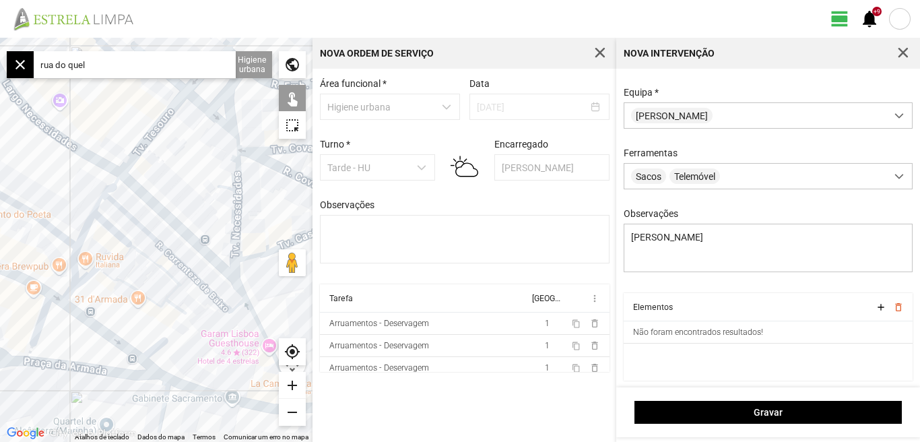
type input "[STREET_ADDRESS]"
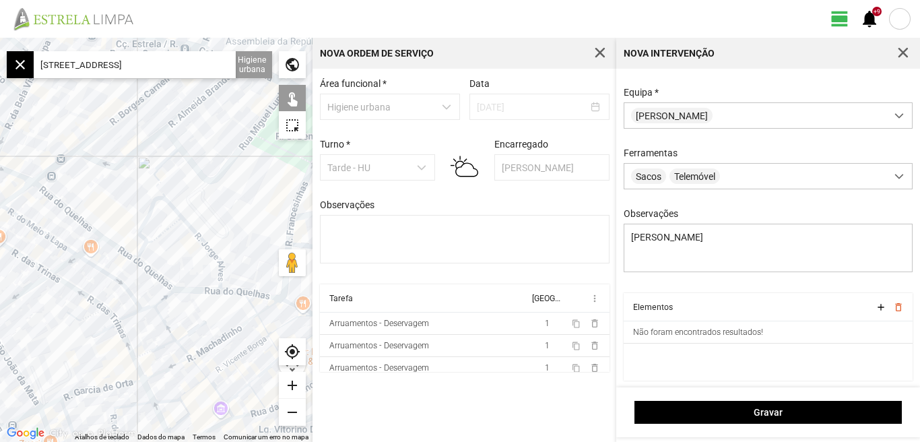
click at [79, 145] on div at bounding box center [156, 240] width 312 height 404
click at [51, 196] on div at bounding box center [156, 240] width 312 height 404
drag, startPoint x: 180, startPoint y: 240, endPoint x: 119, endPoint y: 230, distance: 62.2
click at [119, 230] on div at bounding box center [156, 240] width 312 height 404
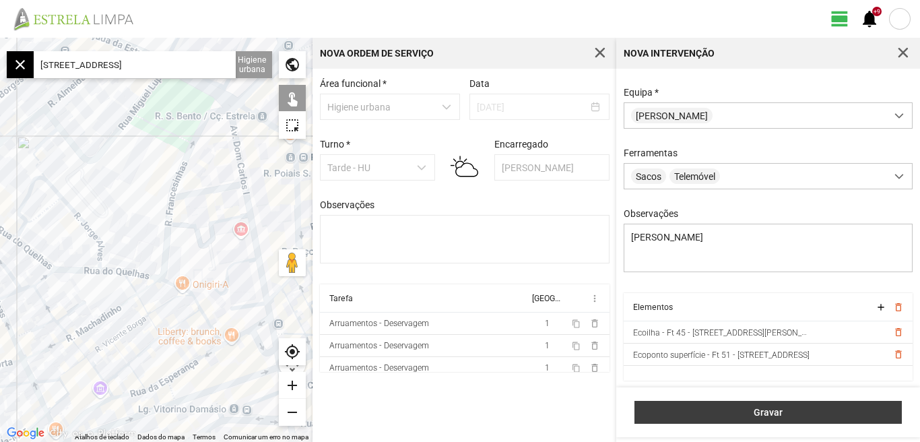
click at [759, 415] on span "Gravar" at bounding box center [768, 412] width 253 height 11
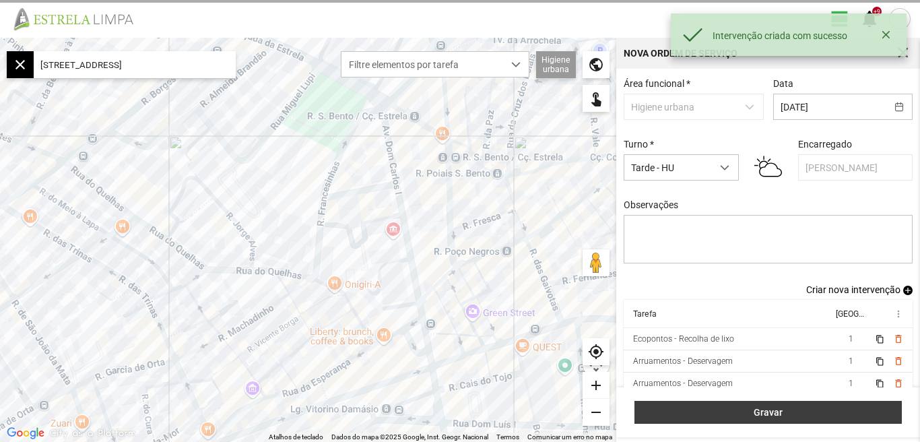
click at [767, 413] on span "Gravar" at bounding box center [768, 412] width 253 height 11
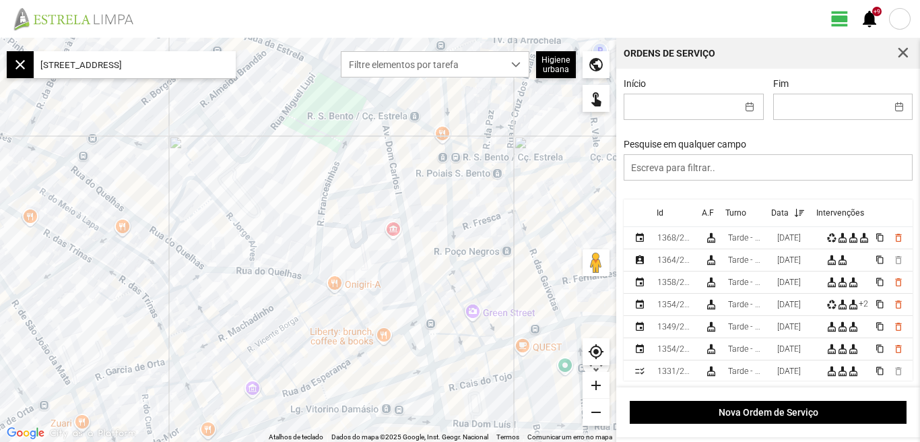
drag, startPoint x: 206, startPoint y: 59, endPoint x: 16, endPoint y: 71, distance: 190.3
click at [0, 38] on fbc-map "← Mover para a esquerda → Mover para a direita ↑ Mover para cima ↓ Mover para b…" at bounding box center [0, 38] width 0 height 0
